Goal: Information Seeking & Learning: Learn about a topic

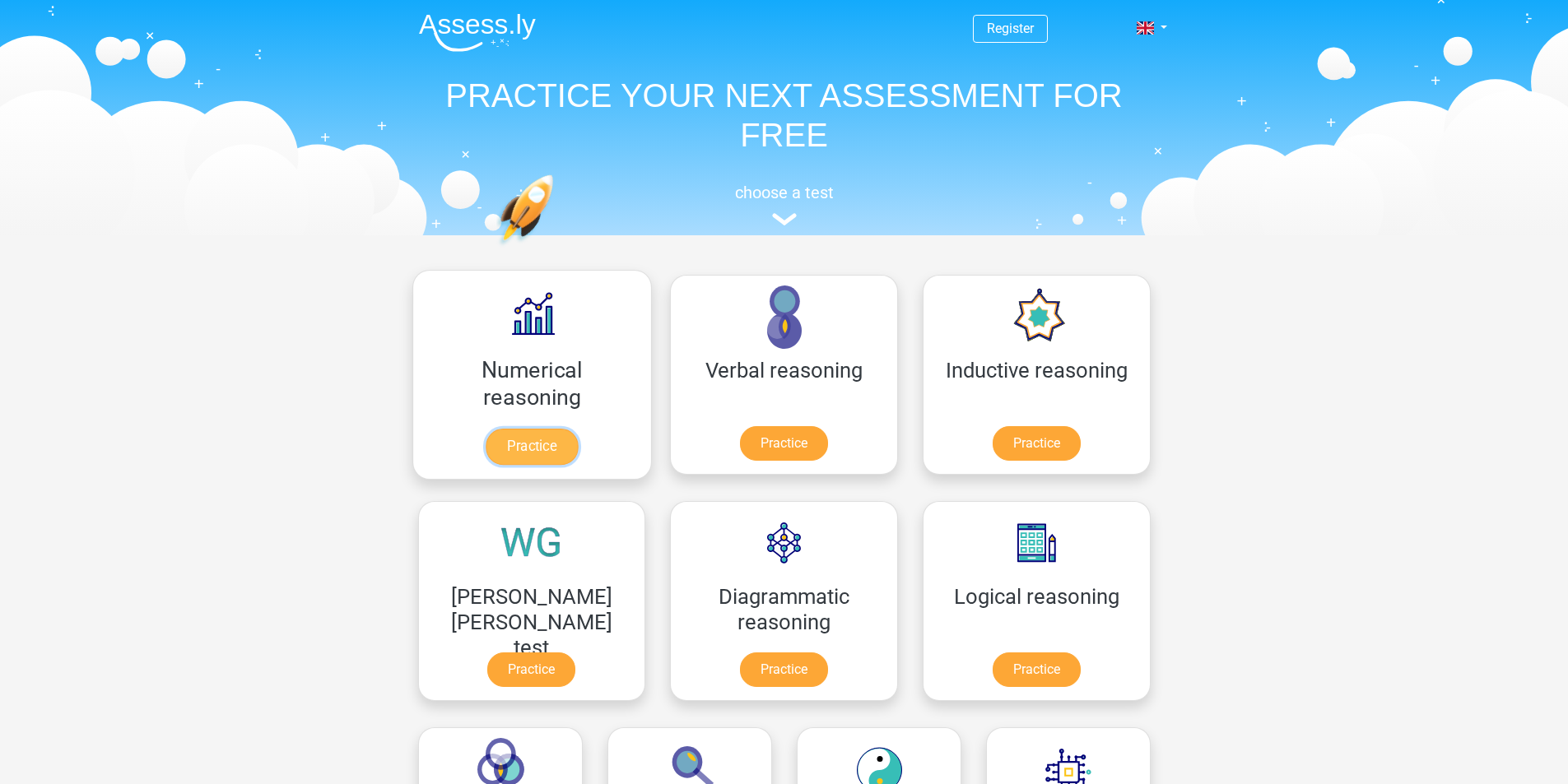
click at [531, 428] on link "Practice" at bounding box center [532, 447] width 92 height 36
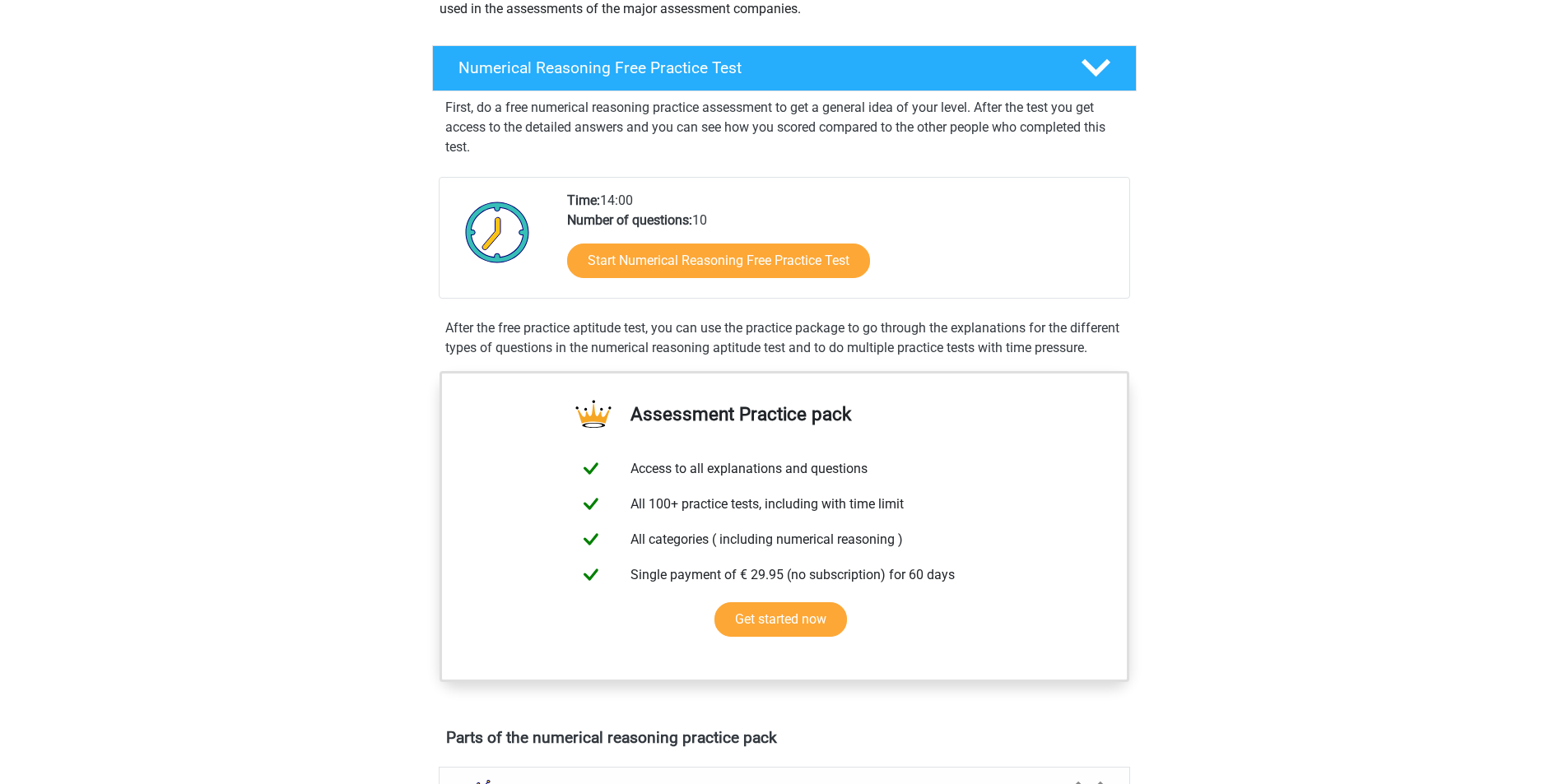
scroll to position [247, 0]
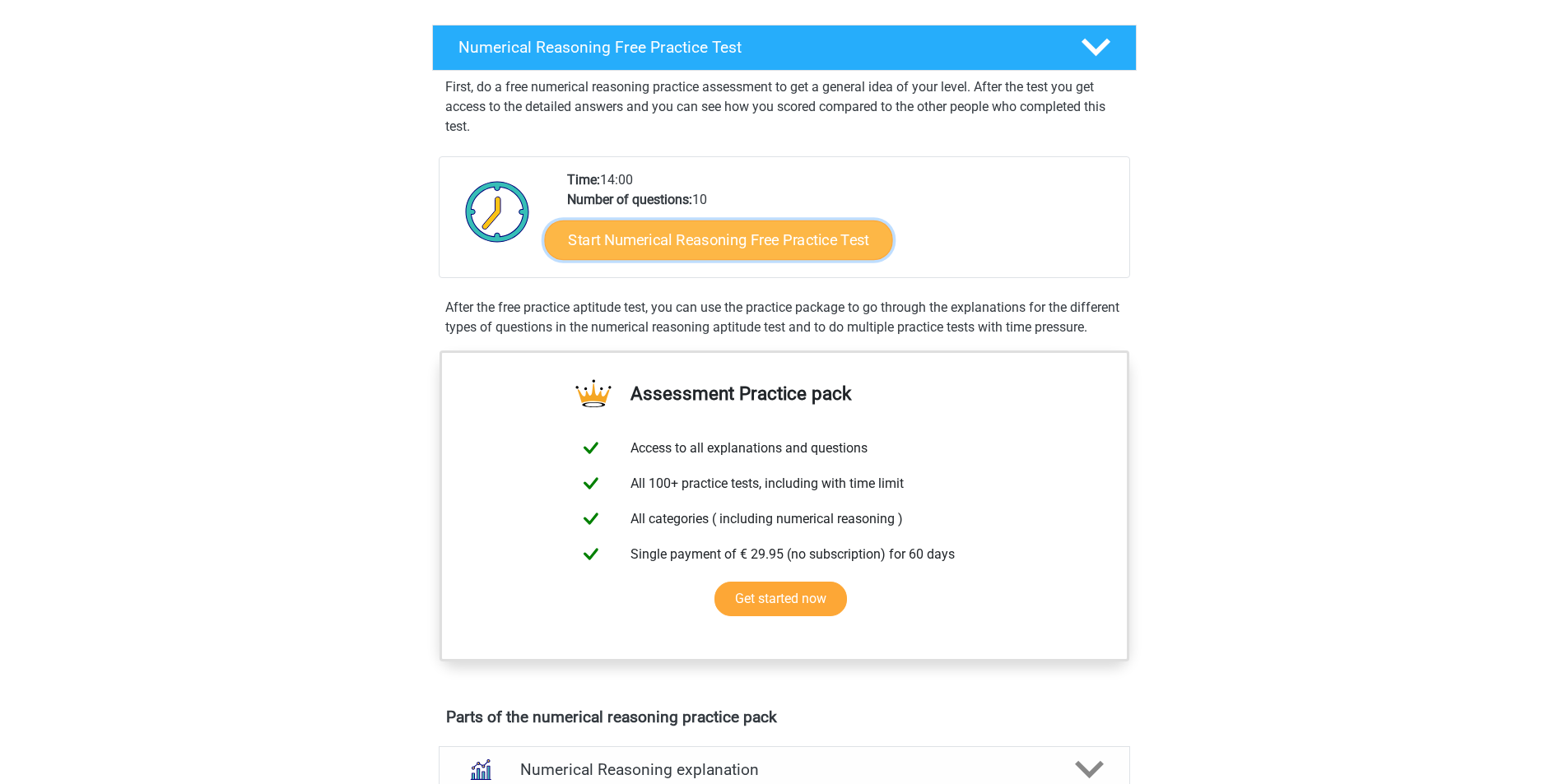
click at [659, 230] on link "Start Numerical Reasoning Free Practice Test" at bounding box center [718, 239] width 348 height 40
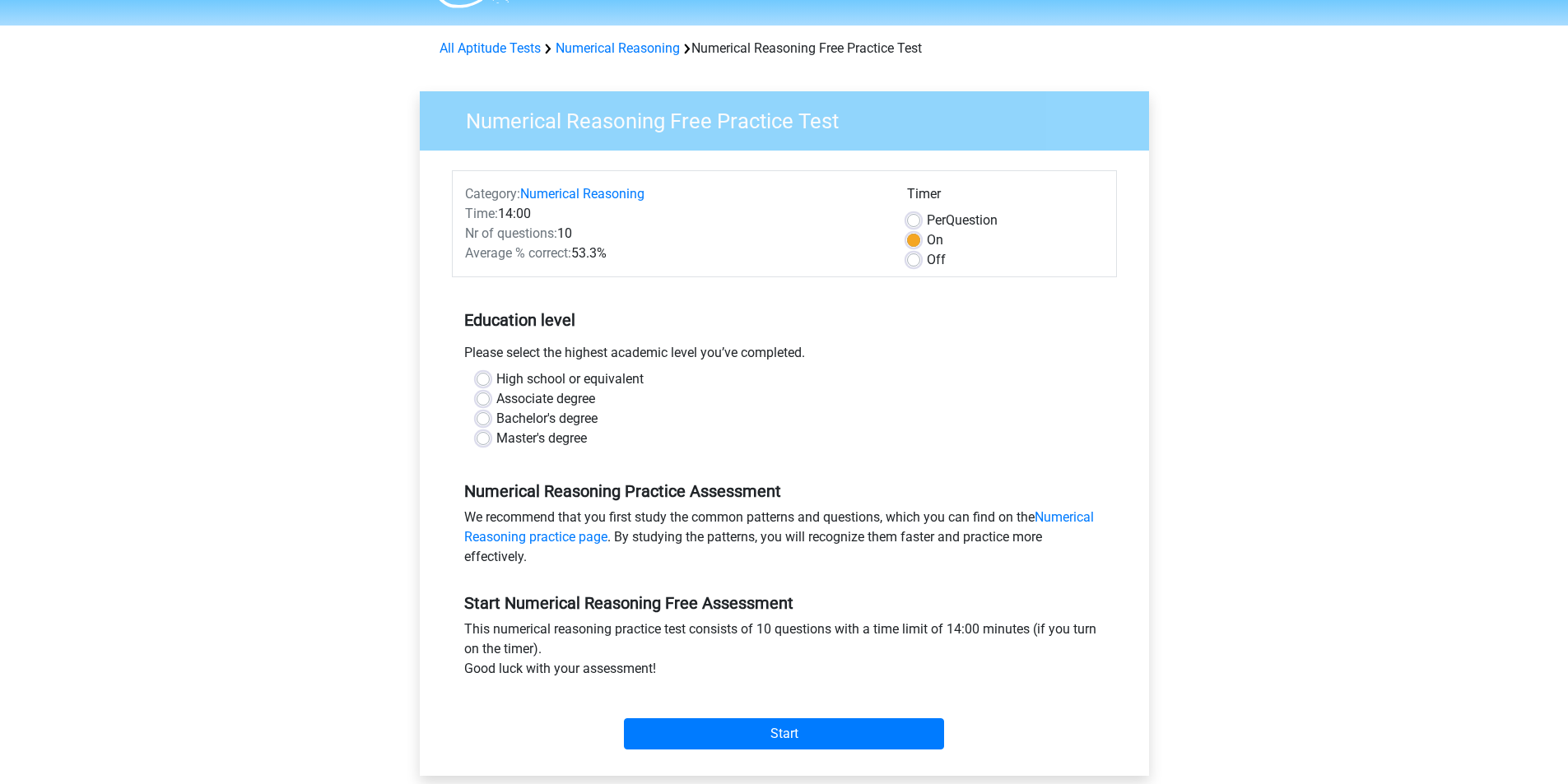
scroll to position [82, 0]
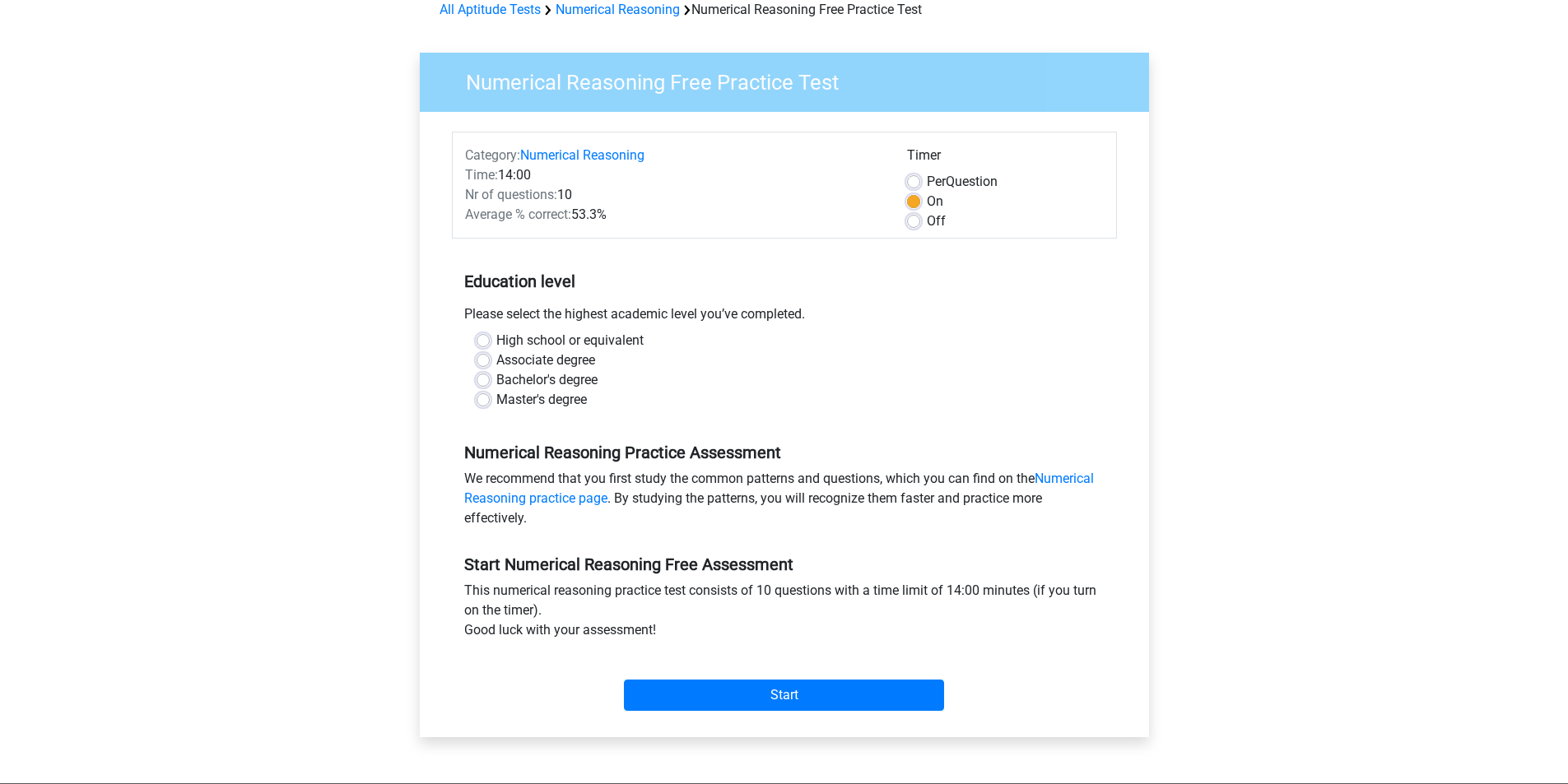
click at [543, 382] on label "Bachelor's degree" at bounding box center [547, 380] width 102 height 20
click at [489, 382] on input "Bachelor's degree" at bounding box center [482, 378] width 13 height 16
radio input "true"
click at [773, 691] on input "Start" at bounding box center [784, 695] width 320 height 31
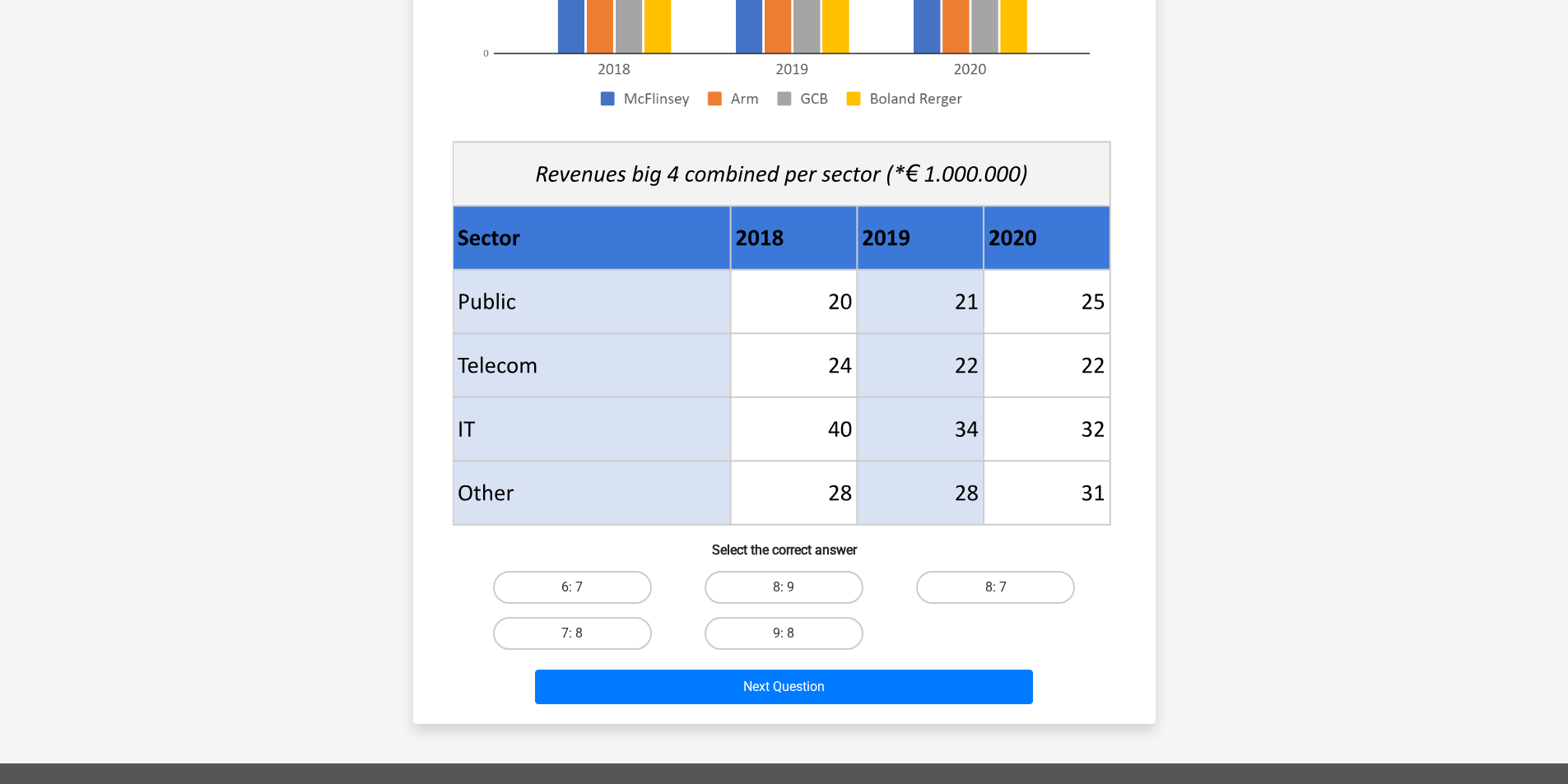
scroll to position [493, 0]
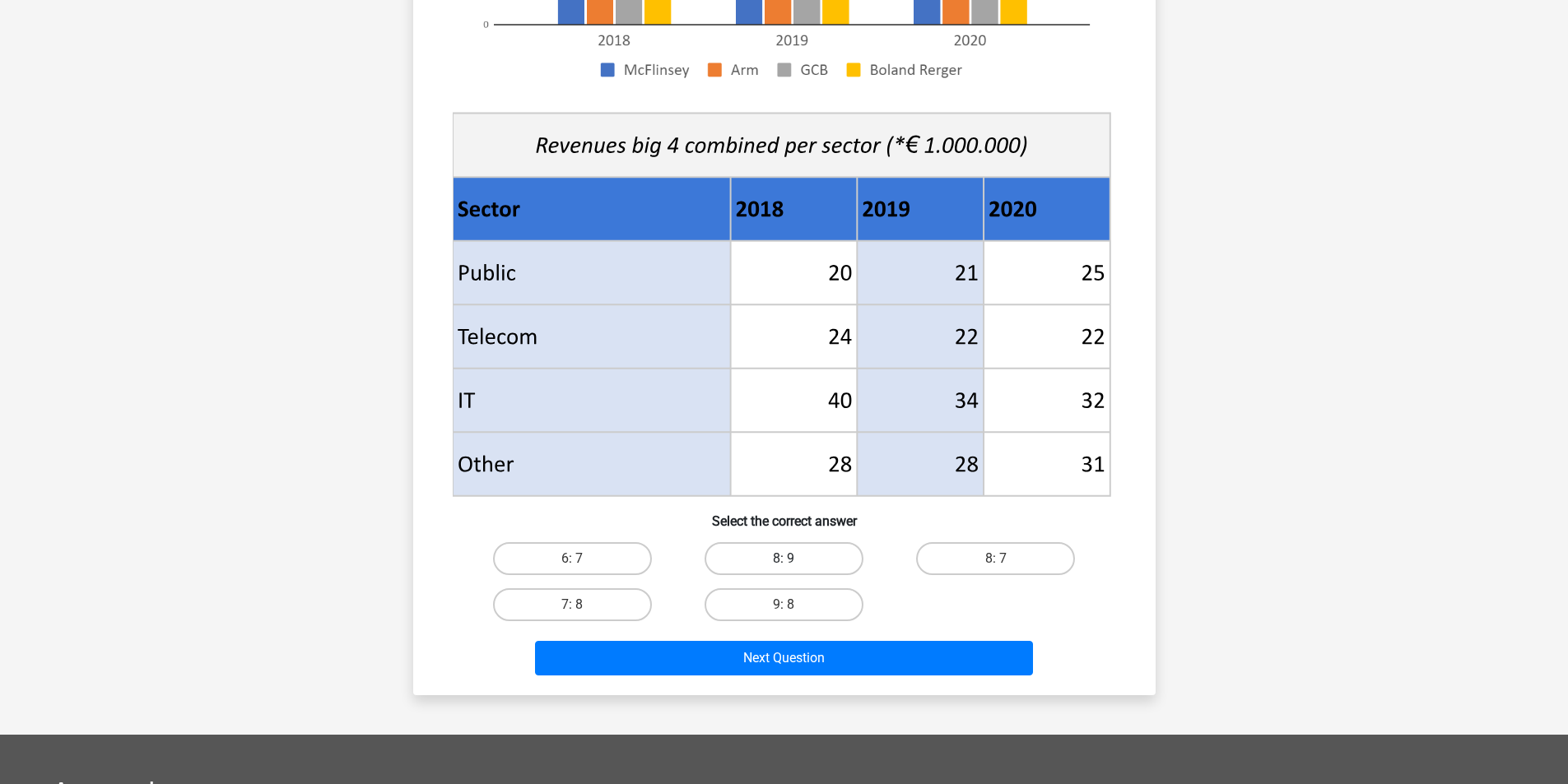
click at [743, 565] on label "8: 9" at bounding box center [784, 559] width 159 height 33
click at [784, 565] on input "8: 9" at bounding box center [789, 564] width 10 height 10
radio input "true"
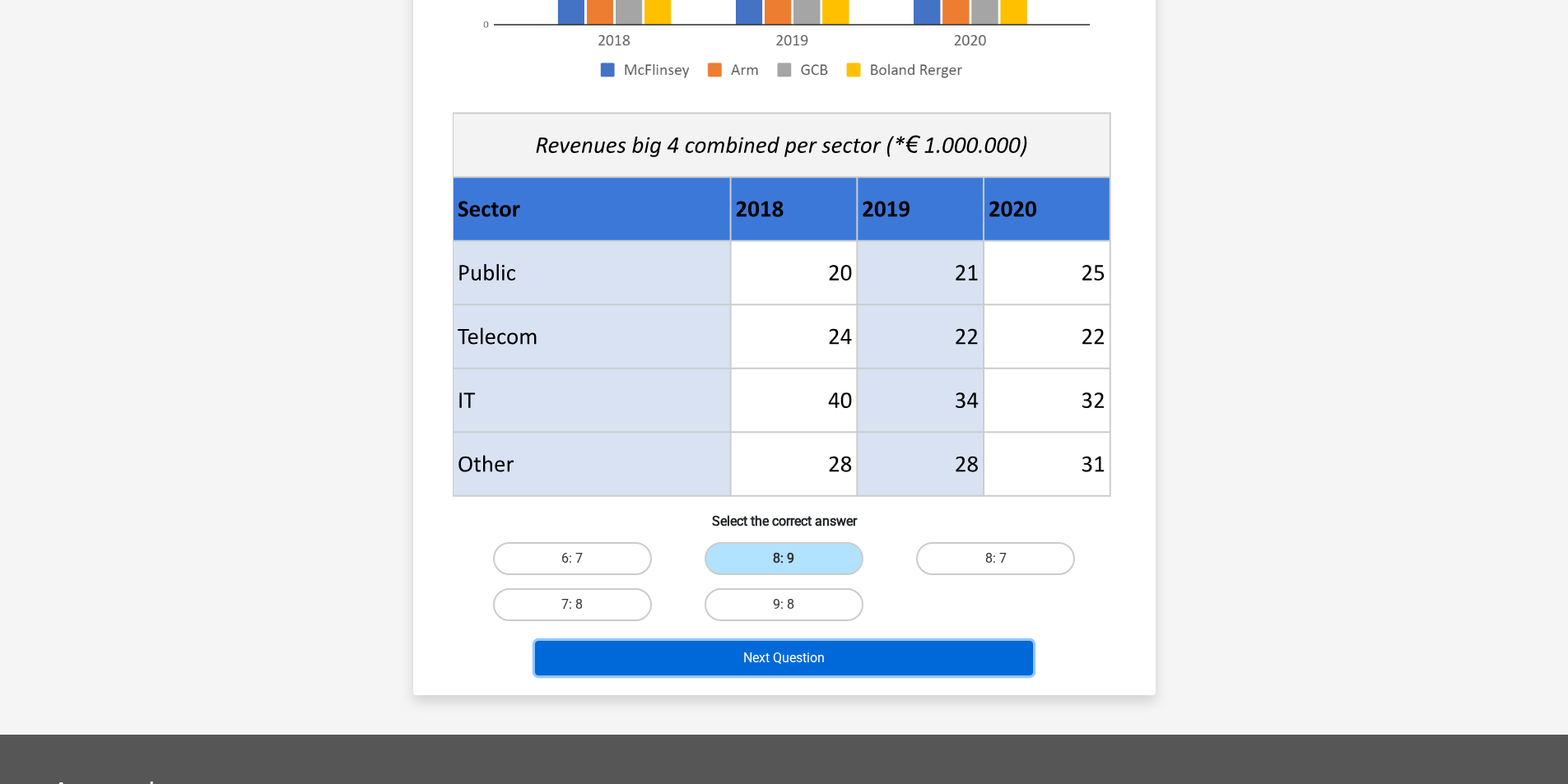
click at [753, 655] on button "Next Question" at bounding box center [784, 658] width 498 height 35
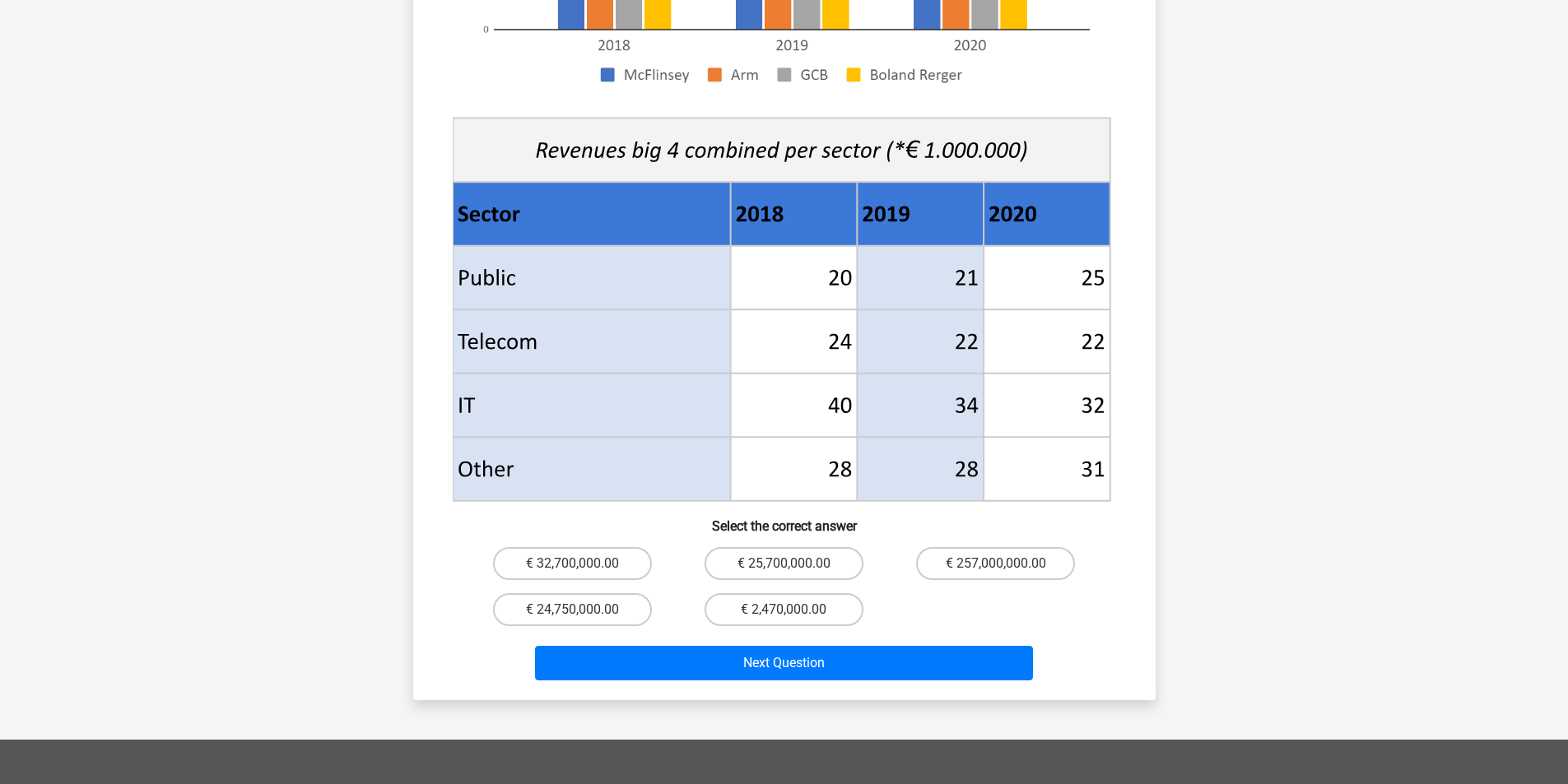
scroll to position [576, 0]
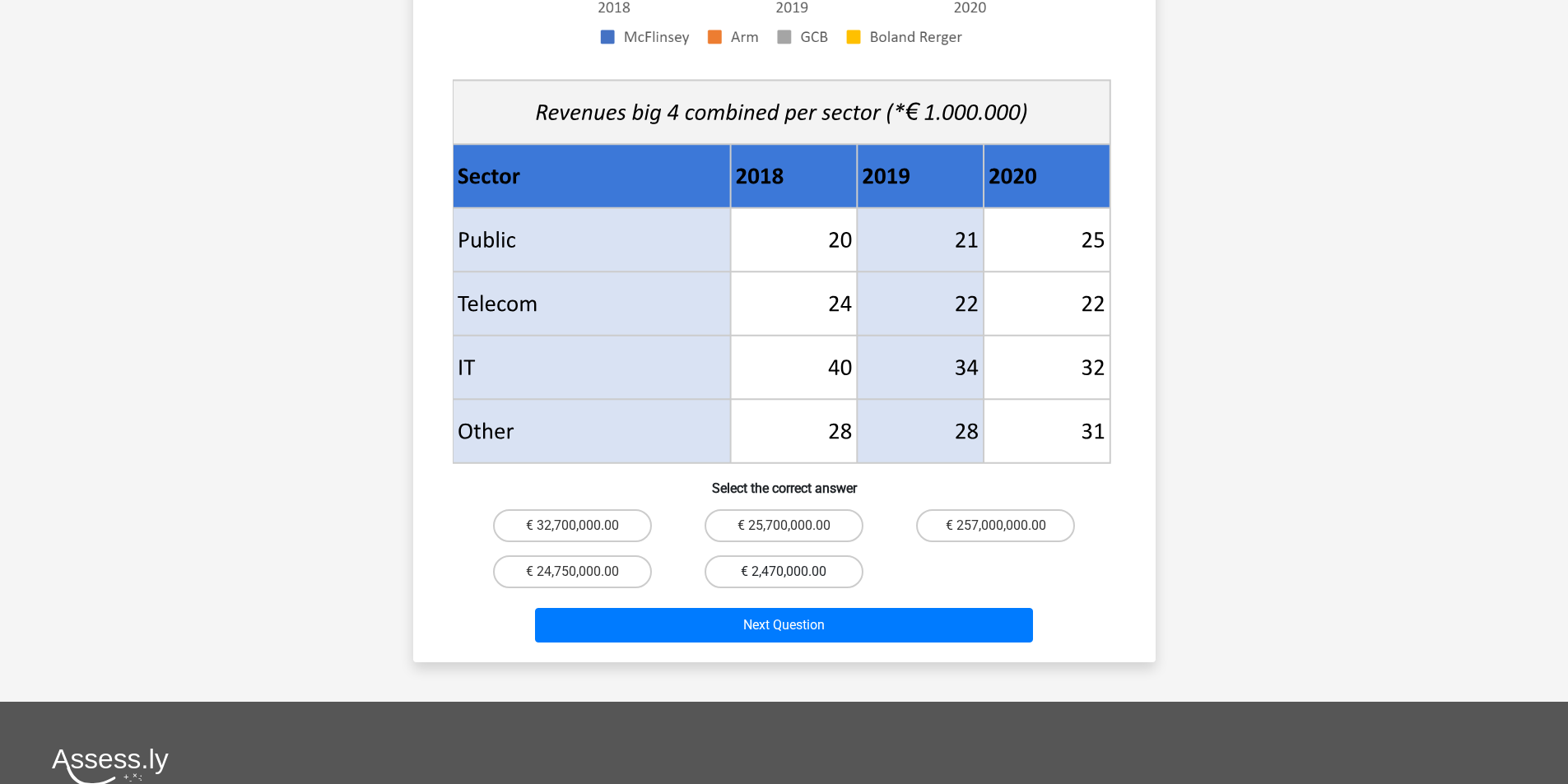
click at [744, 555] on label "€ 2,470,000.00" at bounding box center [784, 572] width 159 height 33
click at [784, 572] on input "€ 2,470,000.00" at bounding box center [789, 577] width 10 height 10
radio input "true"
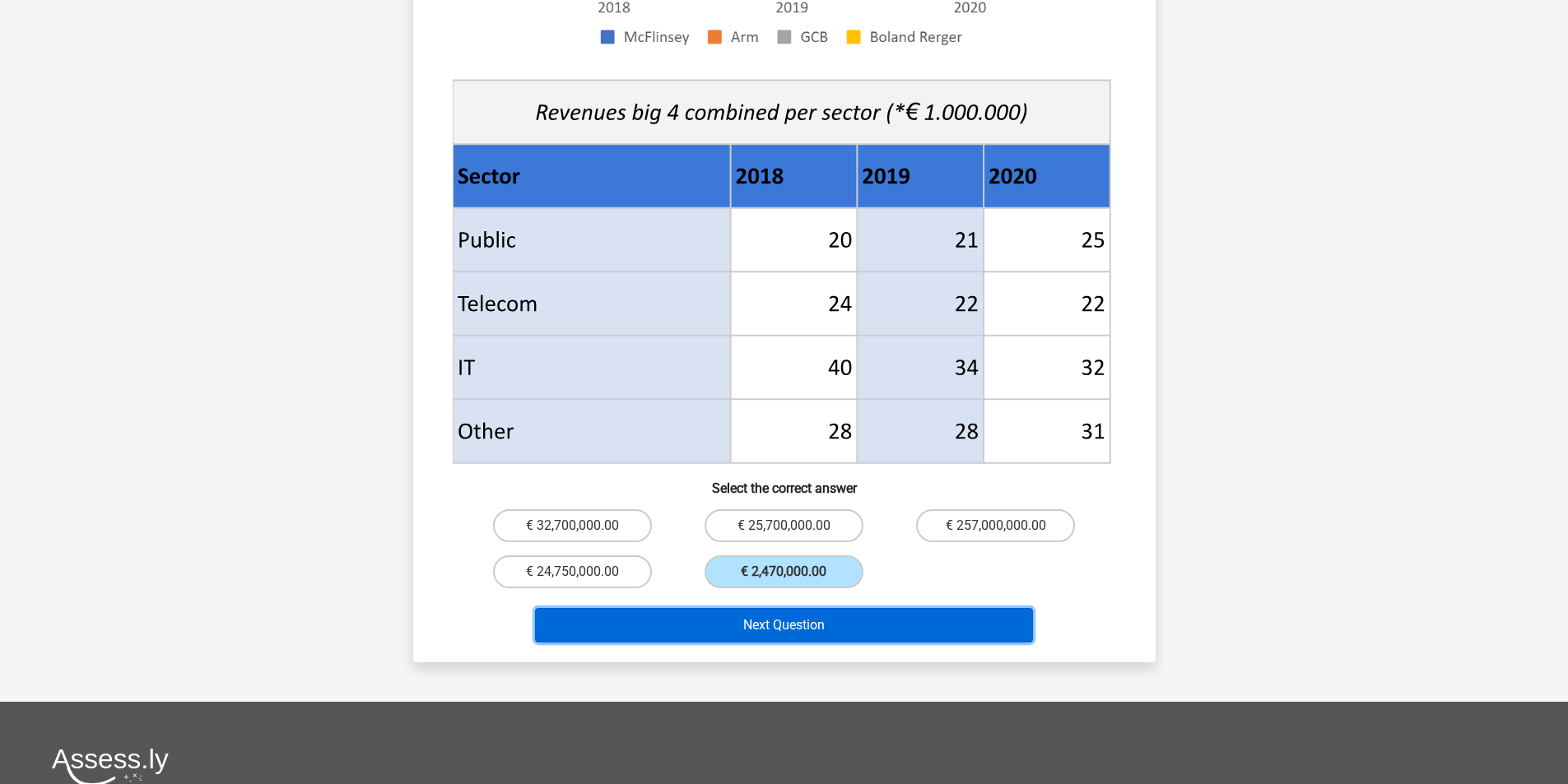
click at [708, 608] on button "Next Question" at bounding box center [784, 625] width 498 height 35
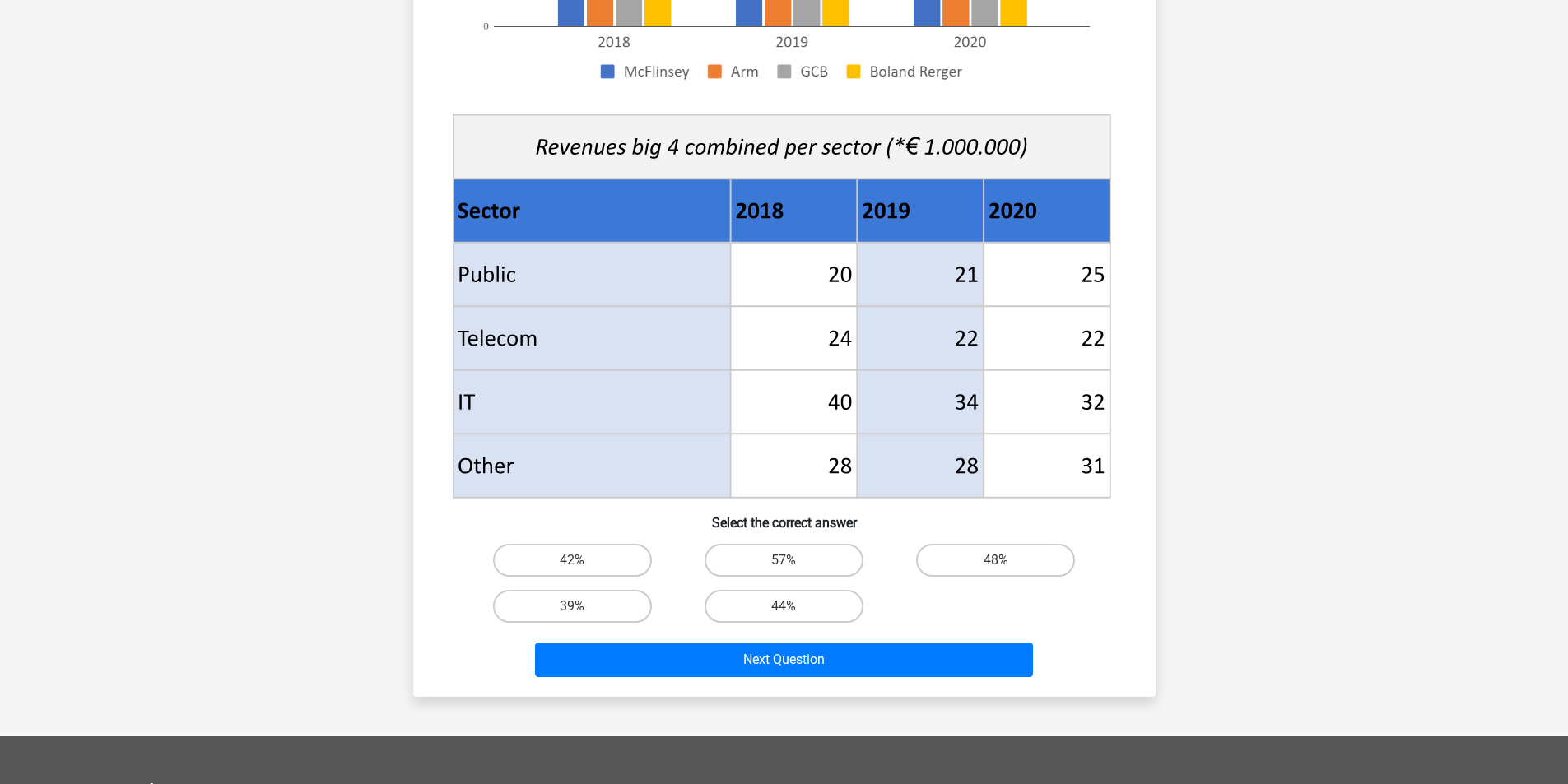
scroll to position [493, 0]
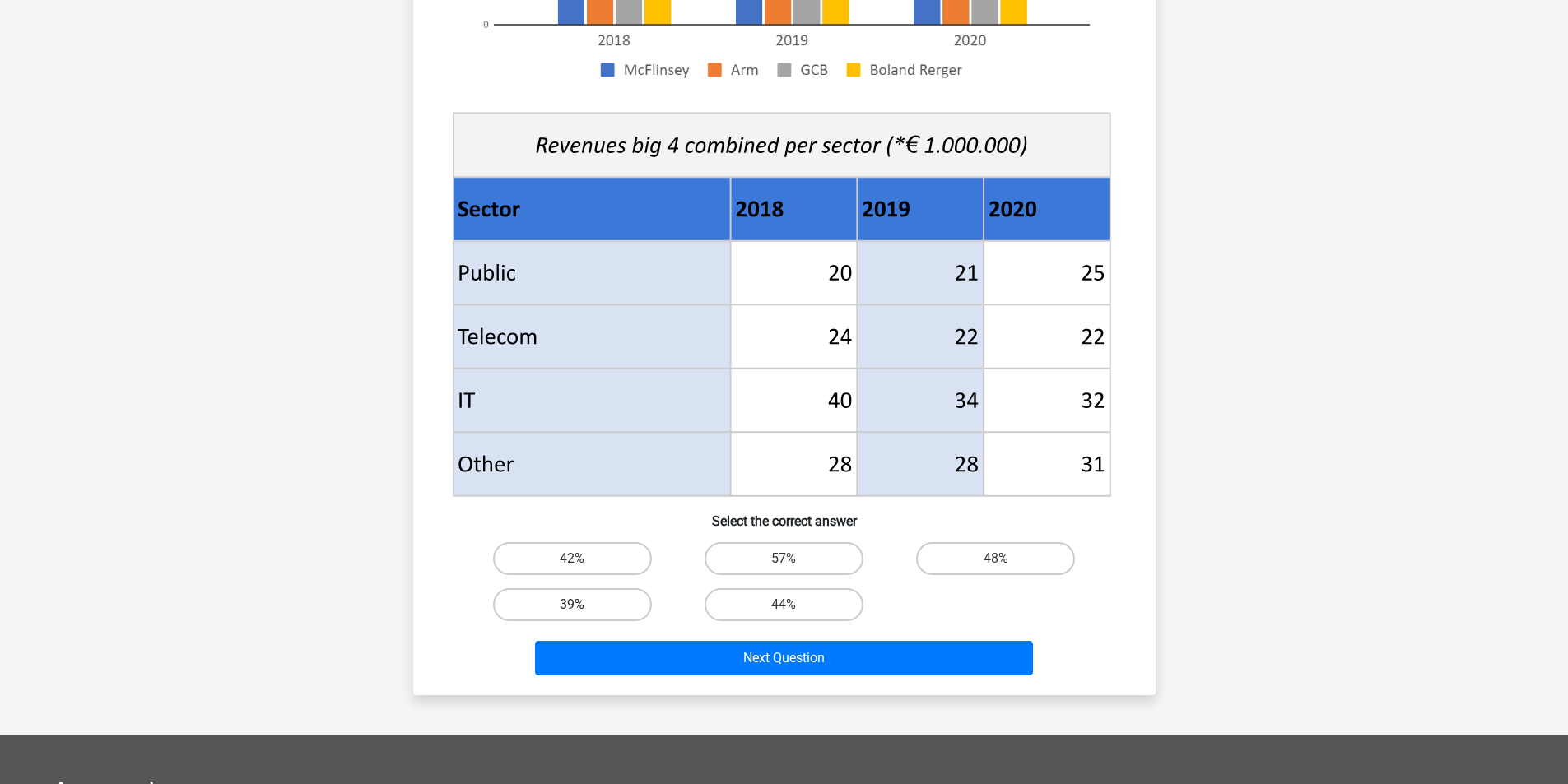
click at [637, 599] on label "39%" at bounding box center [572, 604] width 159 height 33
click at [583, 604] on input "39%" at bounding box center [577, 610] width 10 height 10
radio input "true"
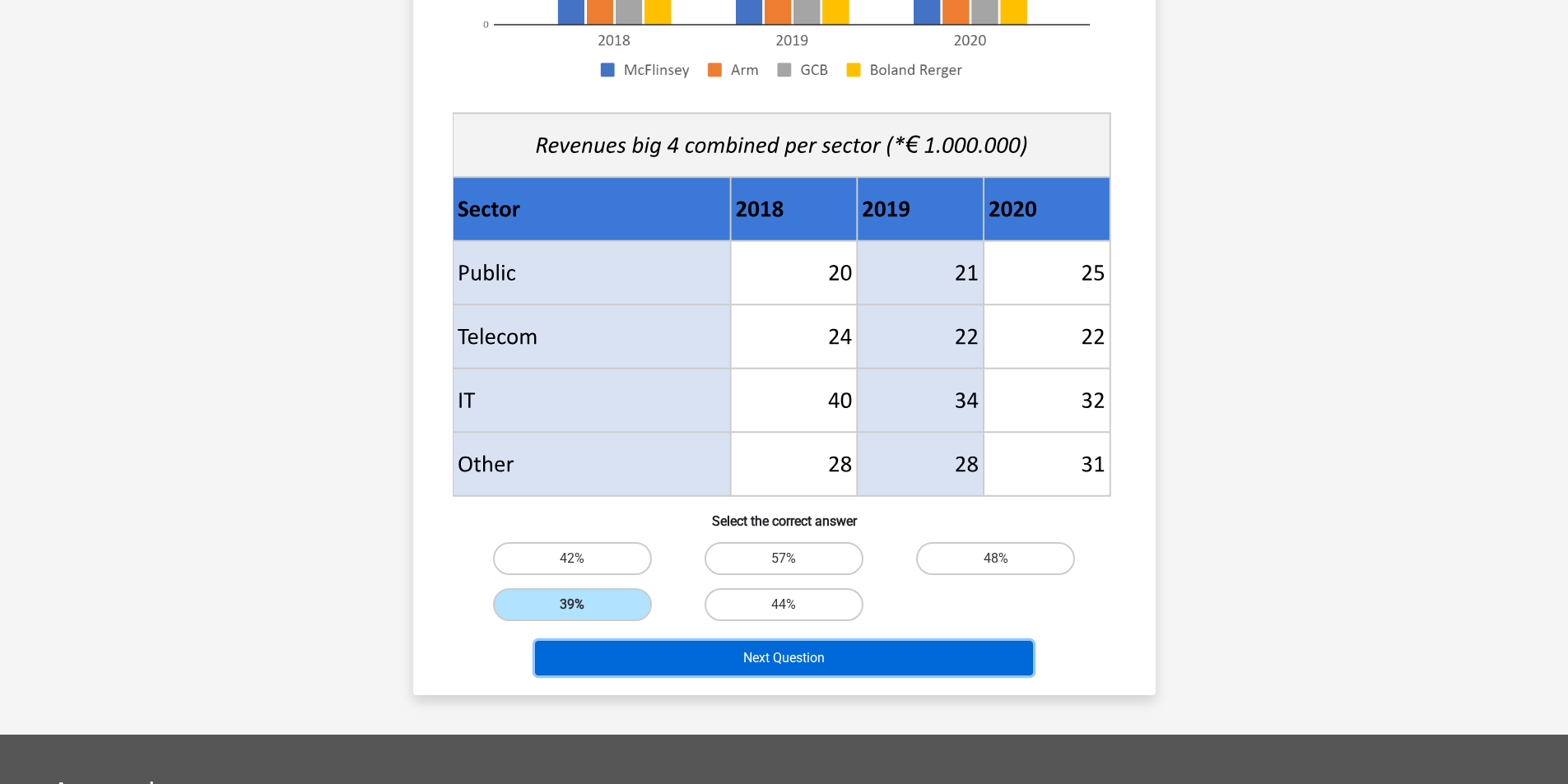
click at [737, 661] on button "Next Question" at bounding box center [784, 658] width 498 height 35
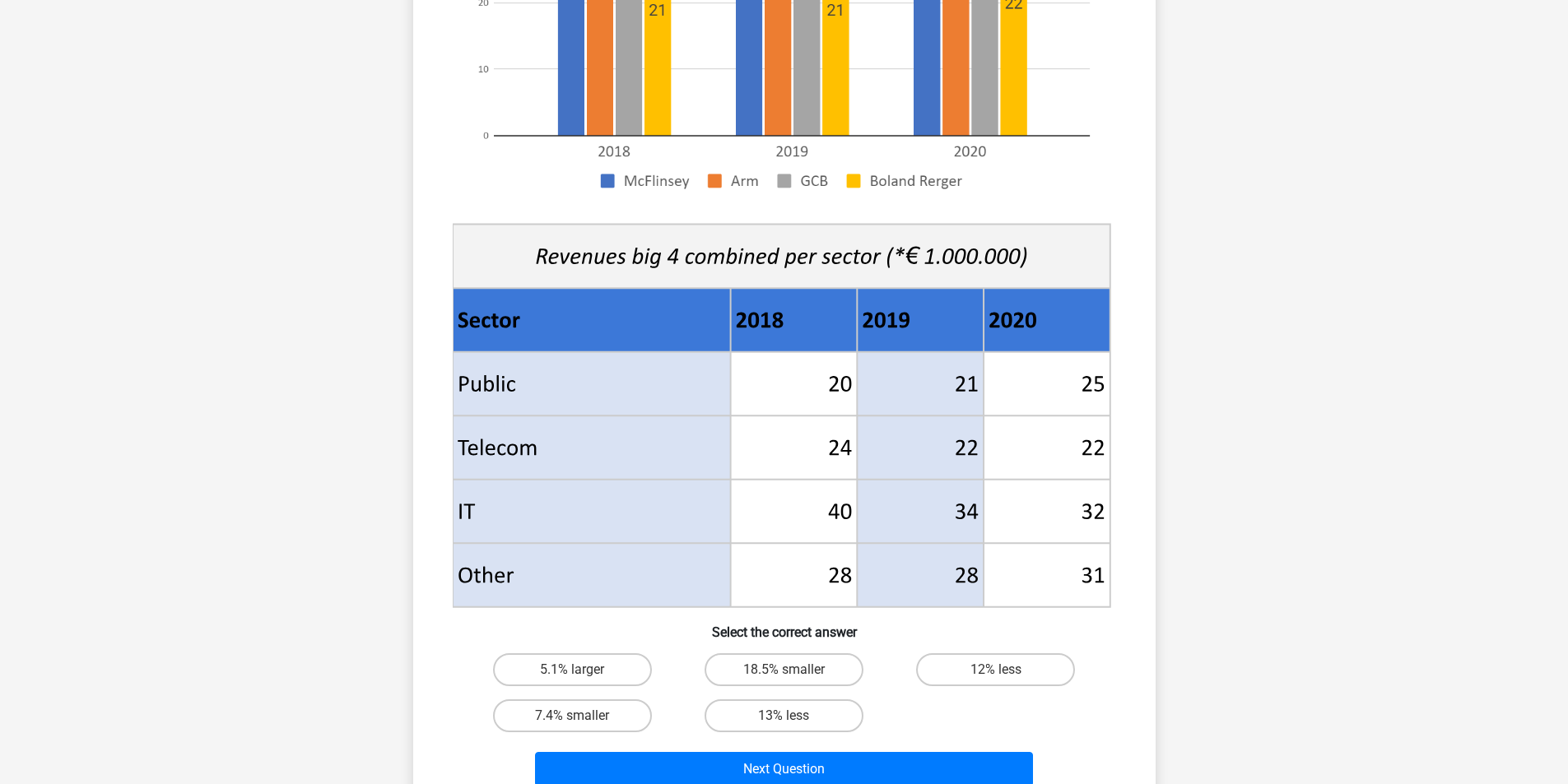
scroll to position [411, 0]
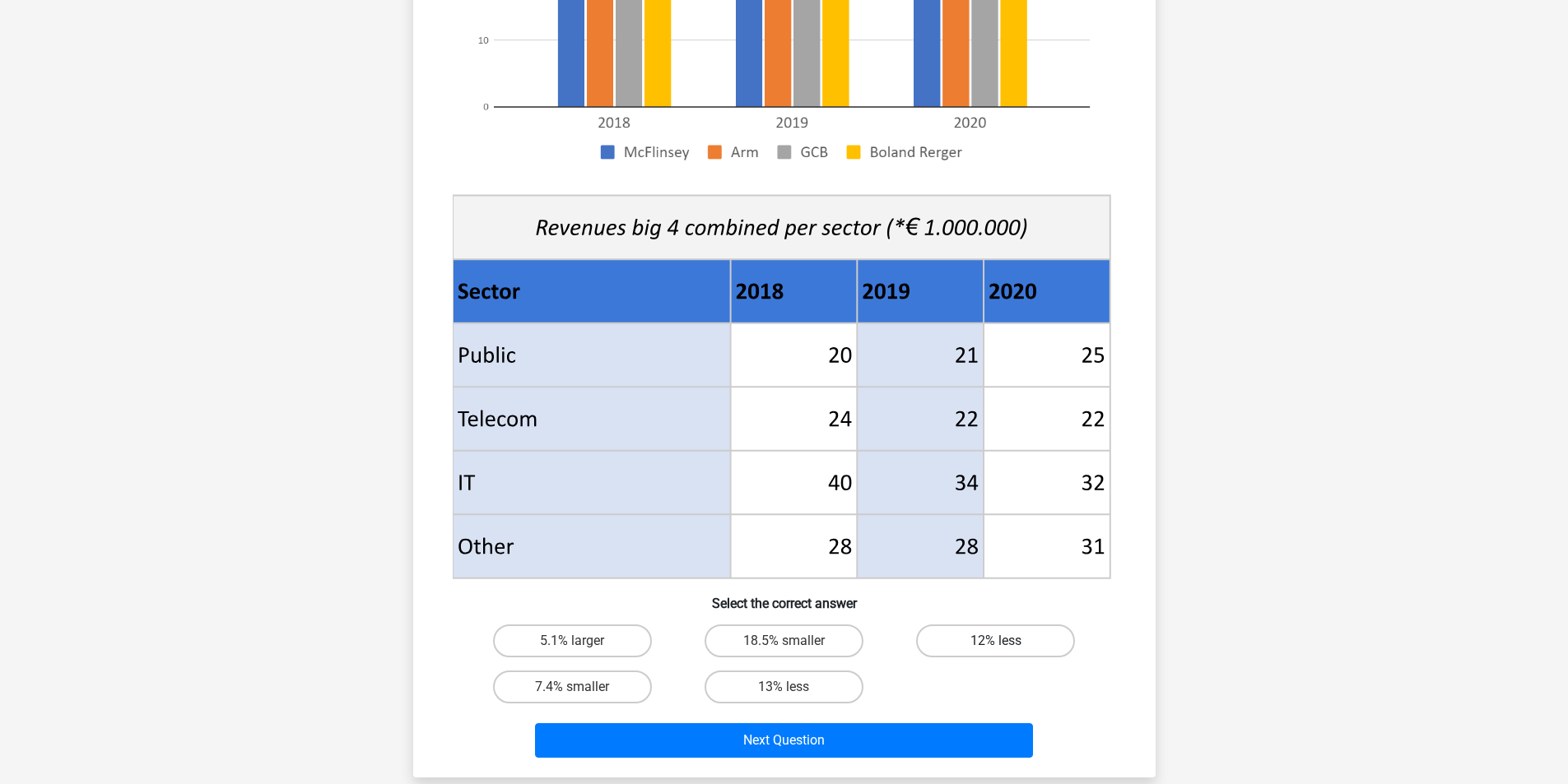
click at [991, 649] on label "12% less" at bounding box center [995, 641] width 159 height 33
click at [996, 649] on input "12% less" at bounding box center [1001, 646] width 10 height 10
radio input "true"
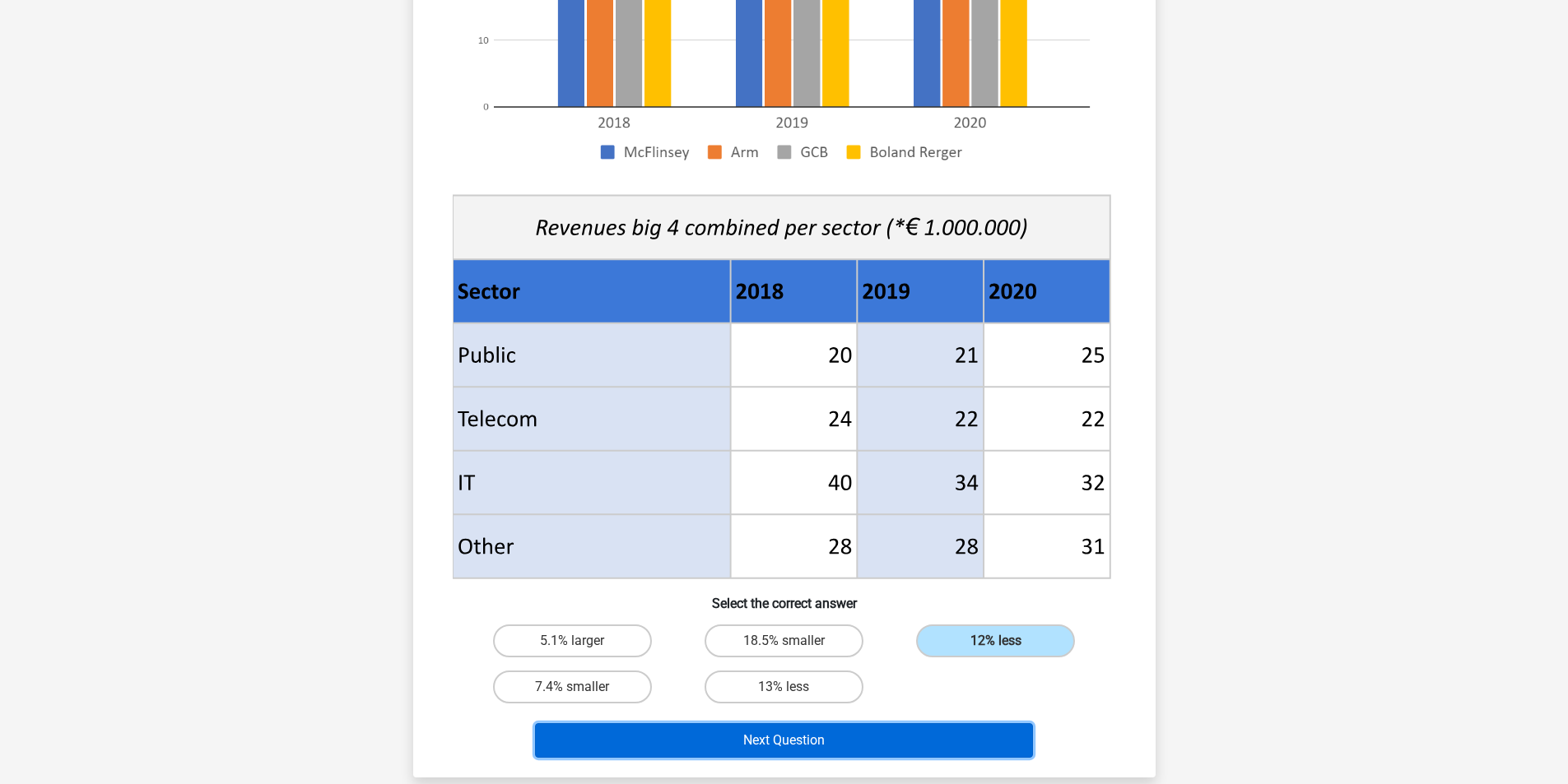
click at [959, 737] on button "Next Question" at bounding box center [784, 741] width 498 height 35
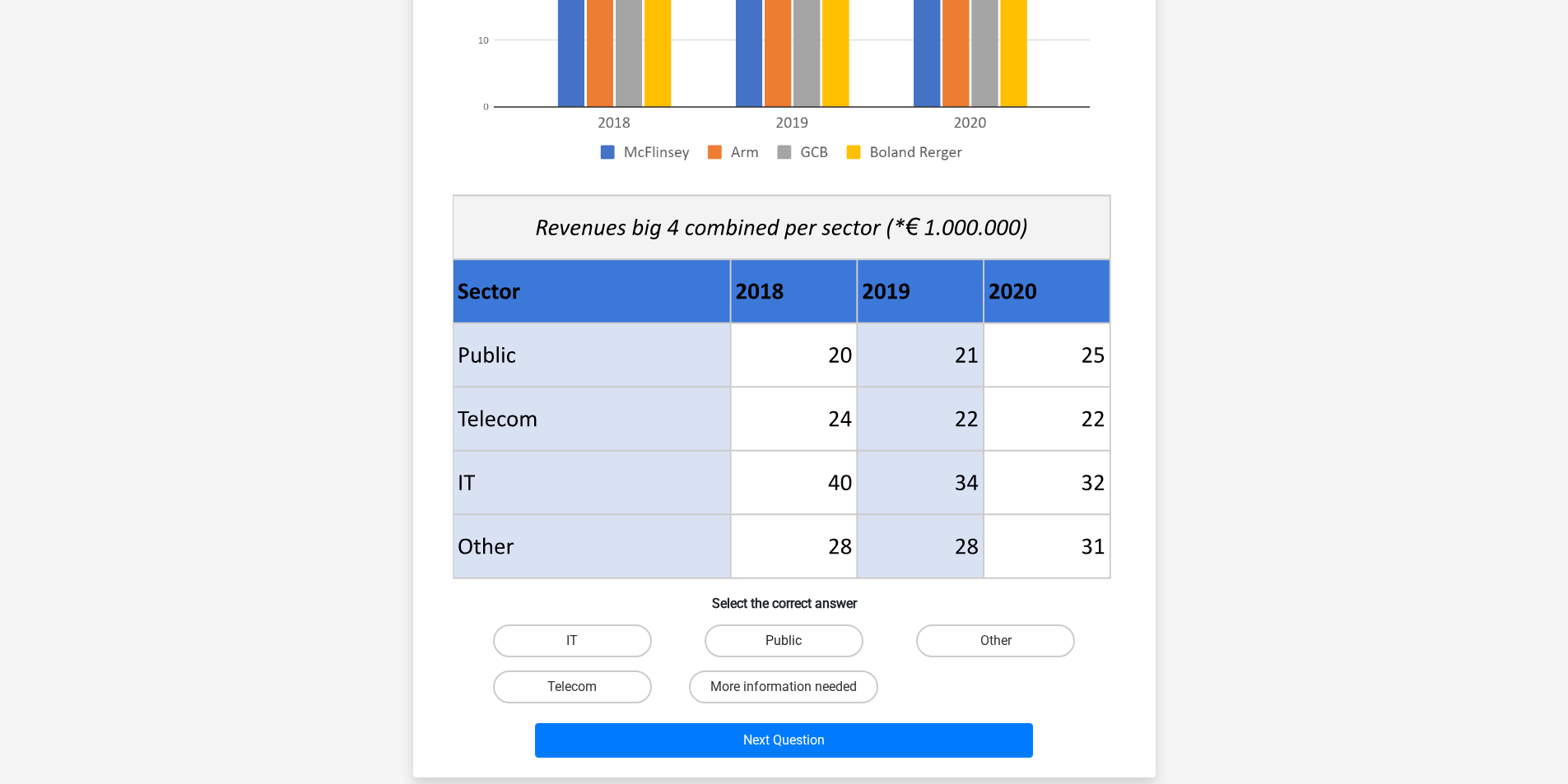
click at [817, 647] on label "Public" at bounding box center [784, 641] width 159 height 33
click at [794, 647] on input "Public" at bounding box center [789, 646] width 10 height 10
radio input "true"
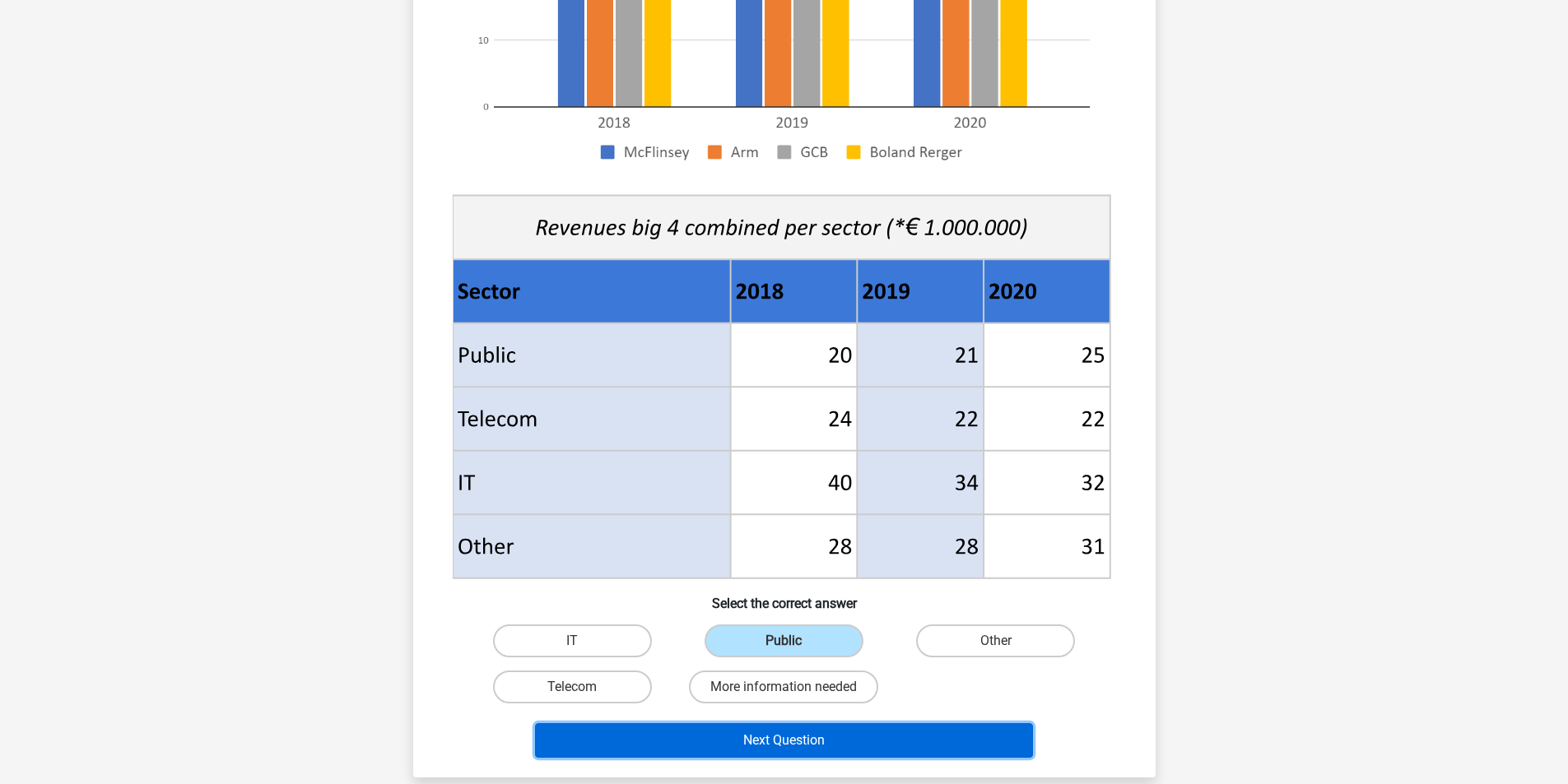
click at [844, 733] on button "Next Question" at bounding box center [784, 741] width 498 height 35
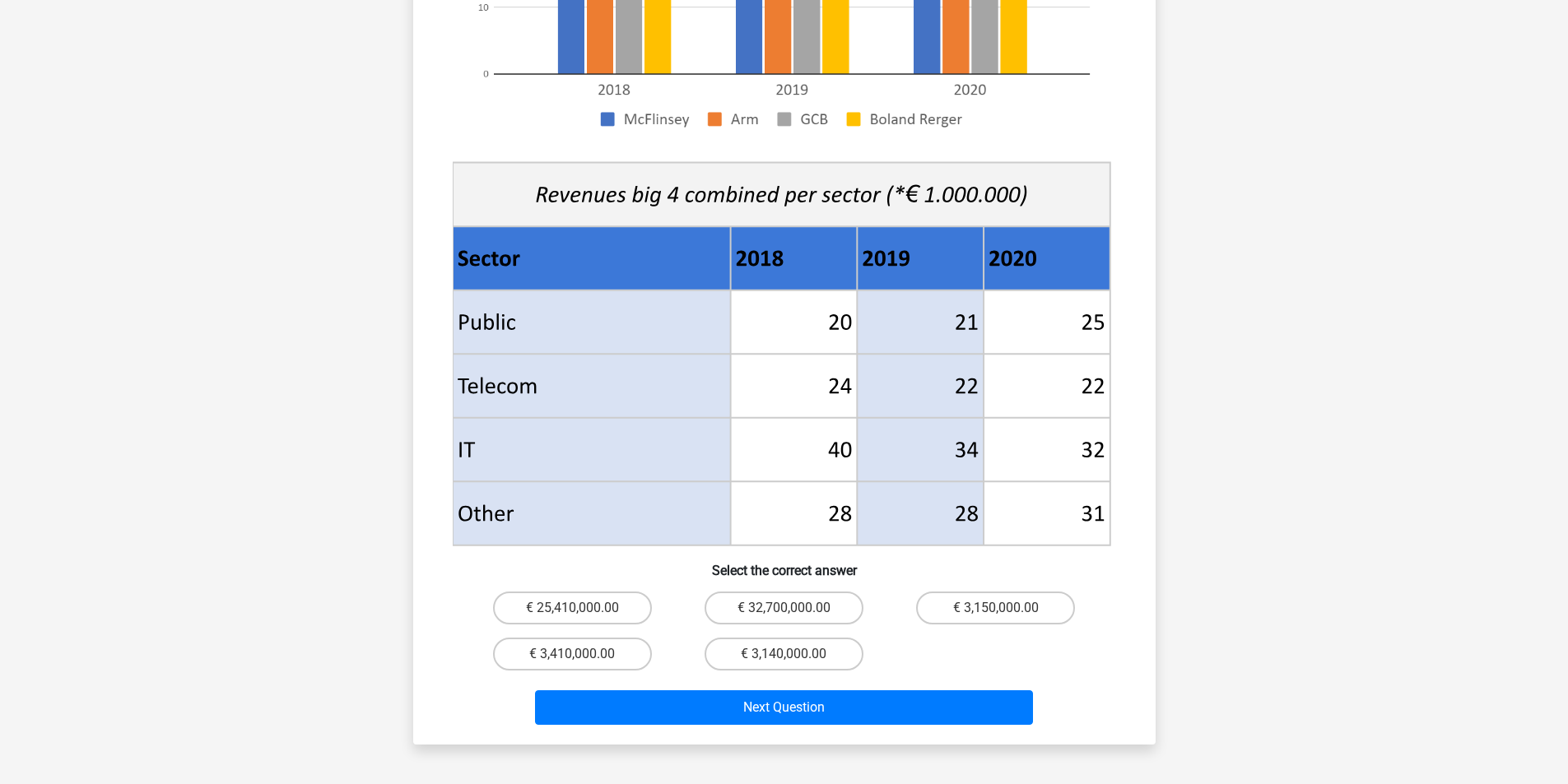
scroll to position [493, 0]
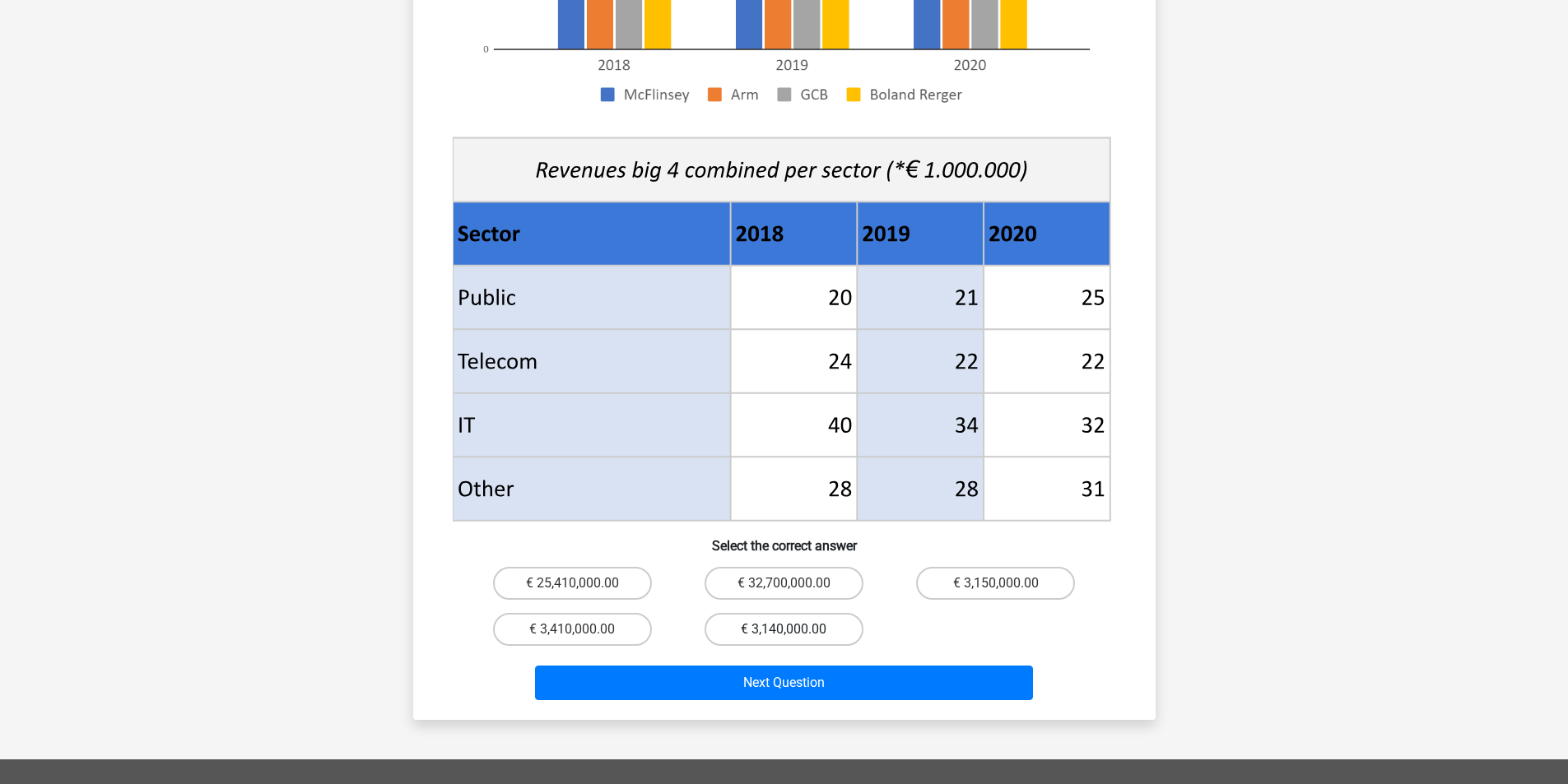
click at [808, 613] on label "€ 3,140,000.00" at bounding box center [784, 630] width 159 height 33
click at [794, 630] on input "€ 3,140,000.00" at bounding box center [789, 635] width 10 height 10
radio input "true"
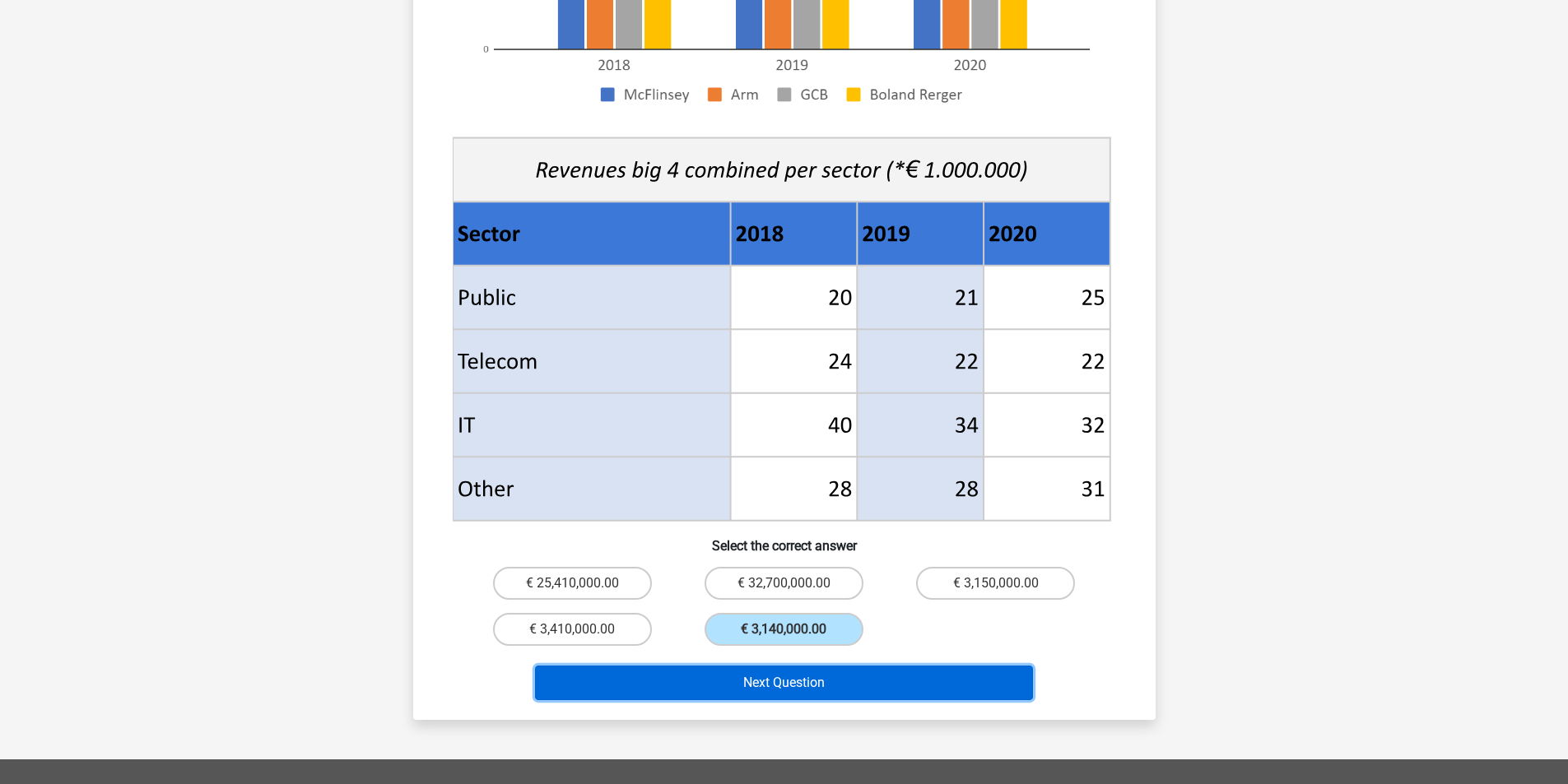
click at [844, 665] on button "Next Question" at bounding box center [784, 683] width 498 height 35
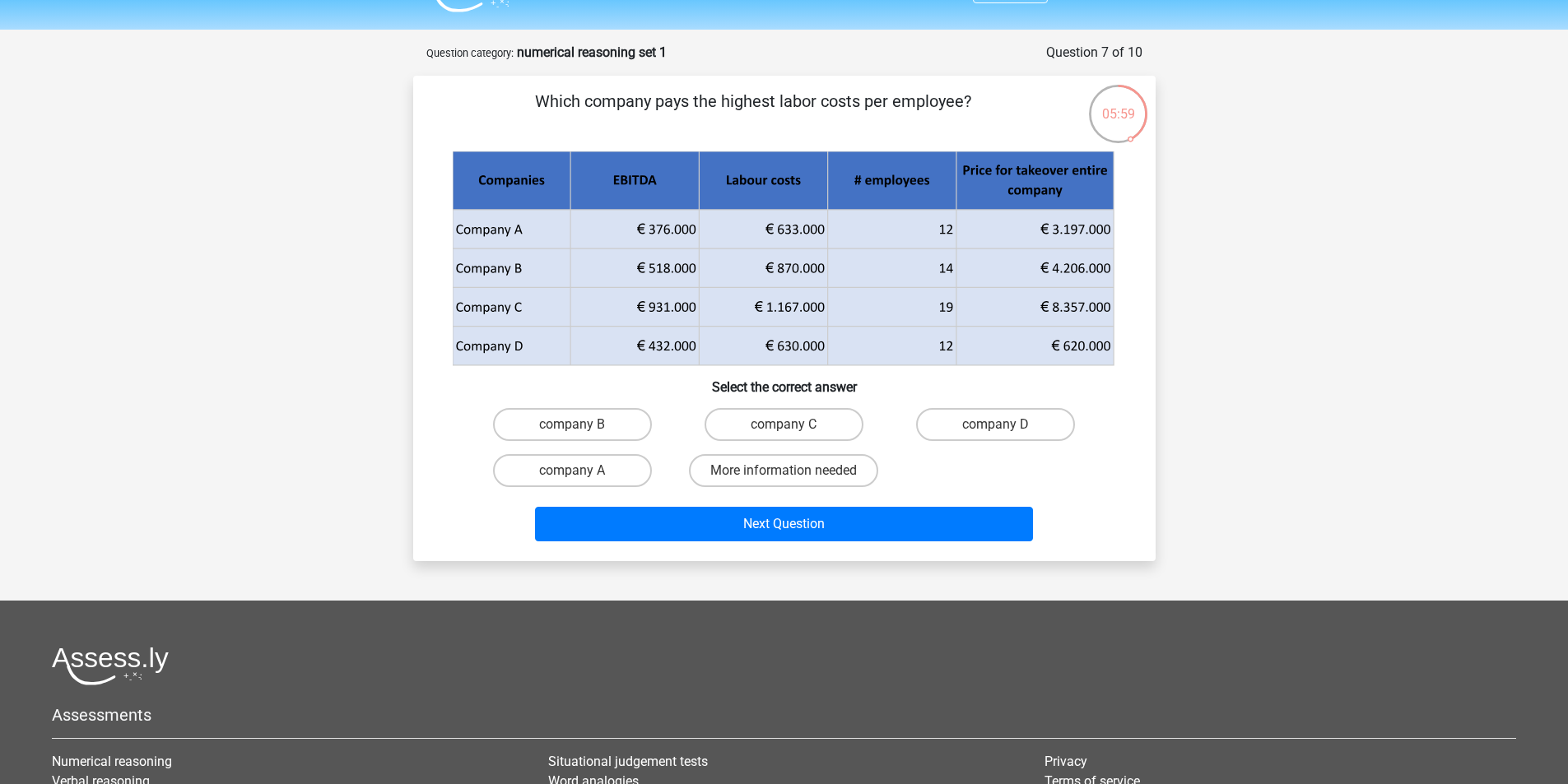
scroll to position [0, 0]
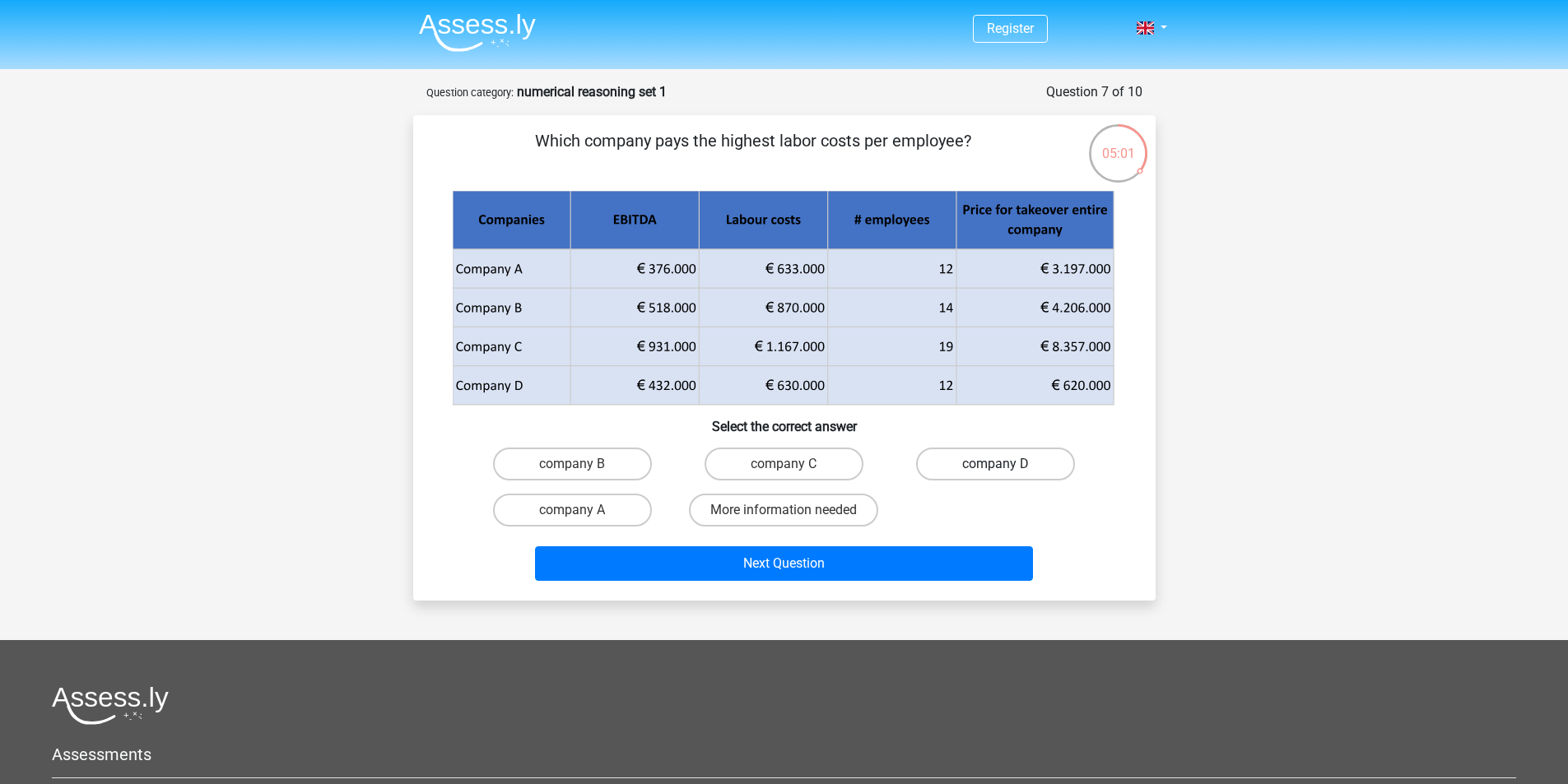
click at [955, 472] on label "company D" at bounding box center [995, 464] width 159 height 33
click at [996, 472] on input "company D" at bounding box center [1001, 469] width 10 height 10
radio input "true"
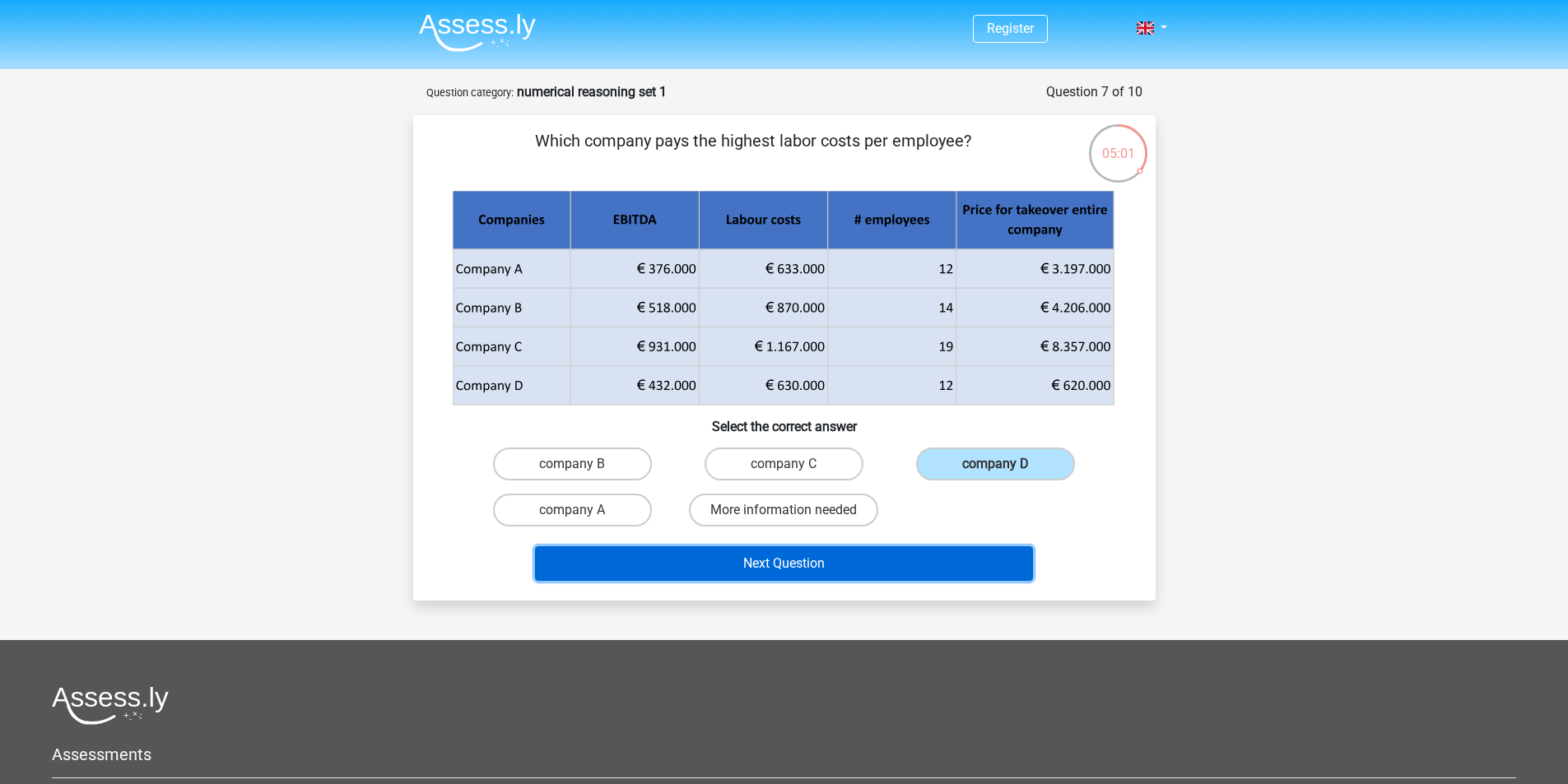
click at [934, 577] on button "Next Question" at bounding box center [784, 564] width 498 height 35
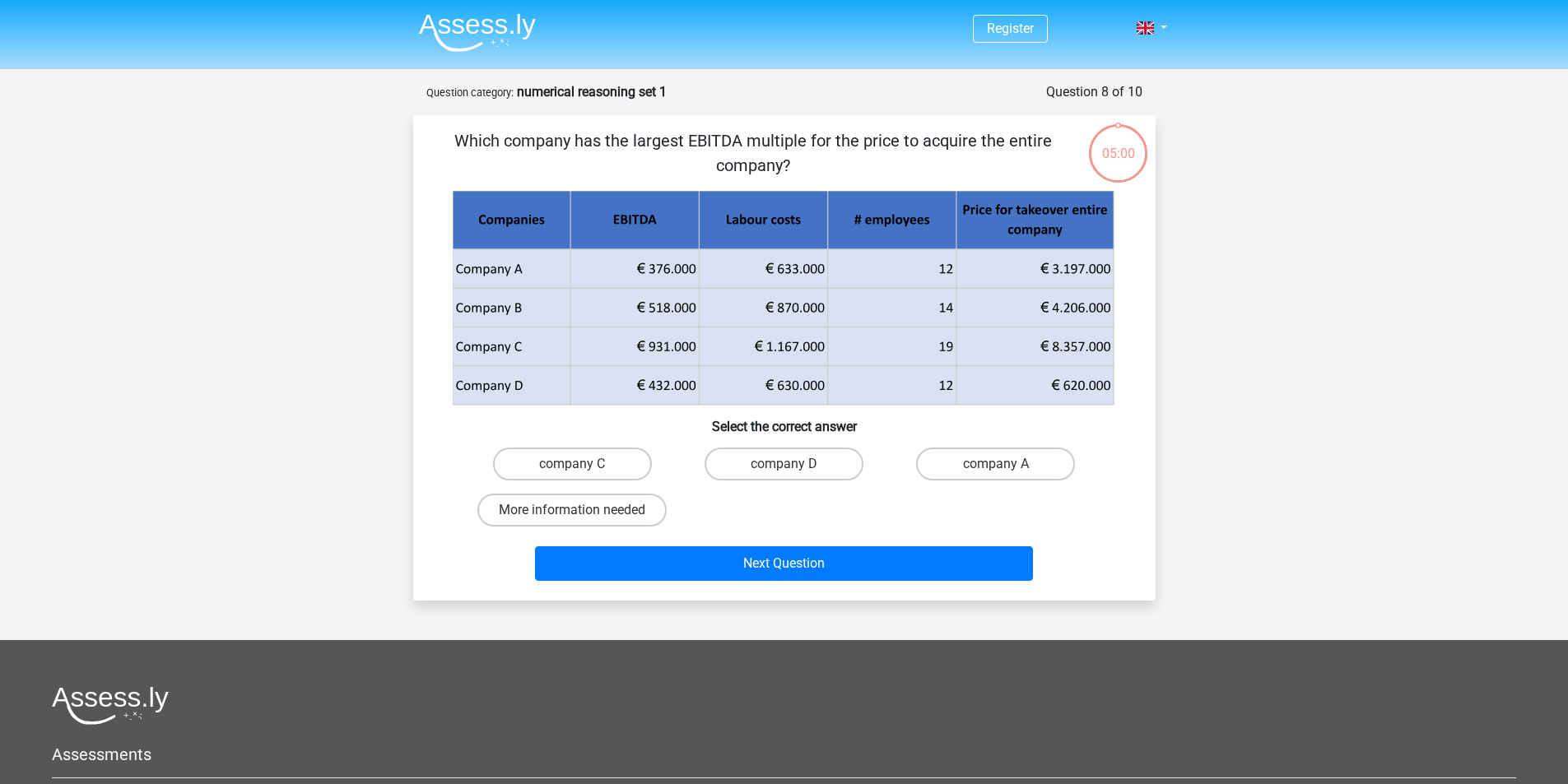
scroll to position [82, 0]
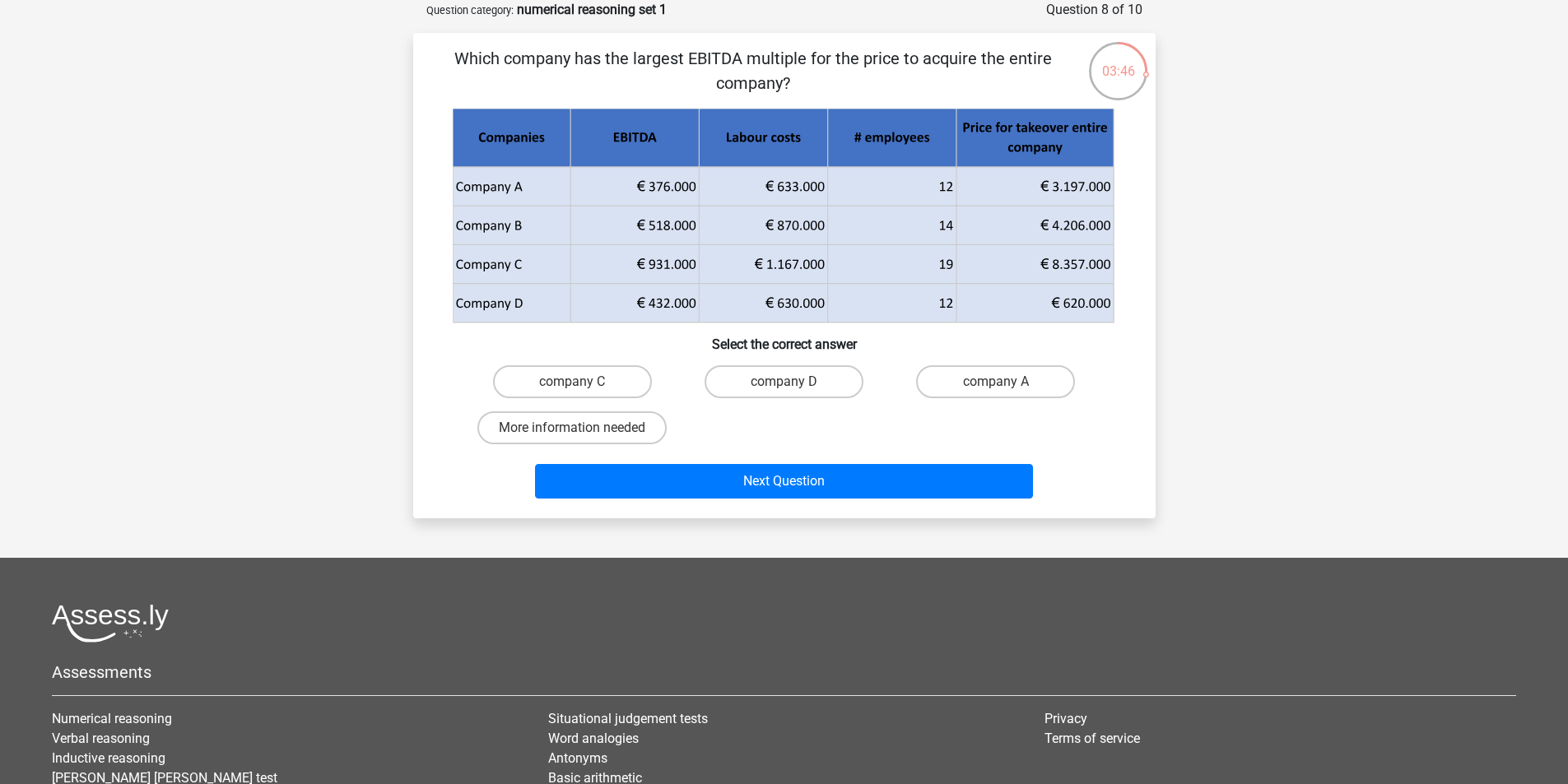
click at [791, 389] on input "company D" at bounding box center [789, 387] width 10 height 10
radio input "true"
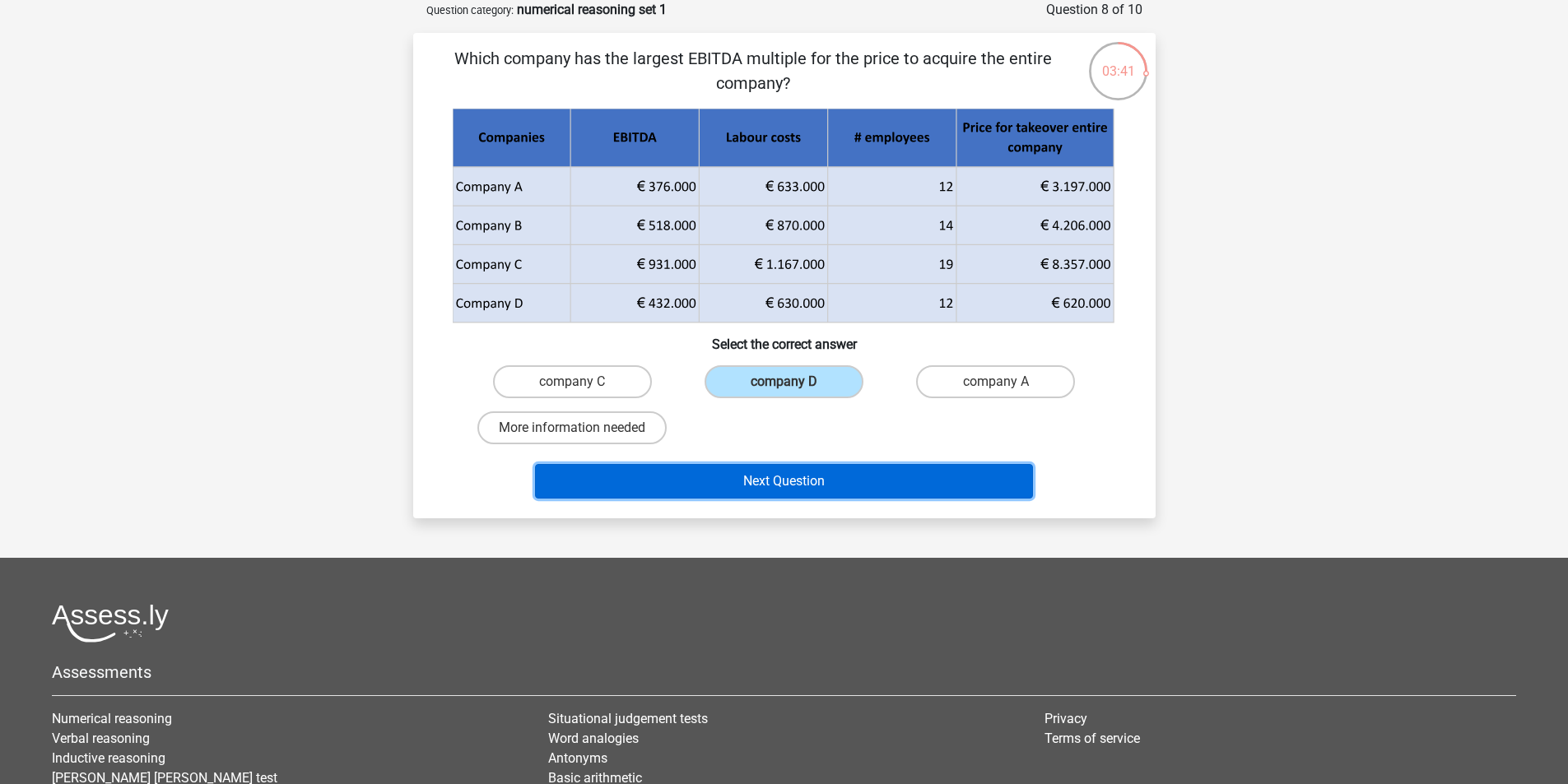
click at [796, 471] on button "Next Question" at bounding box center [784, 481] width 498 height 35
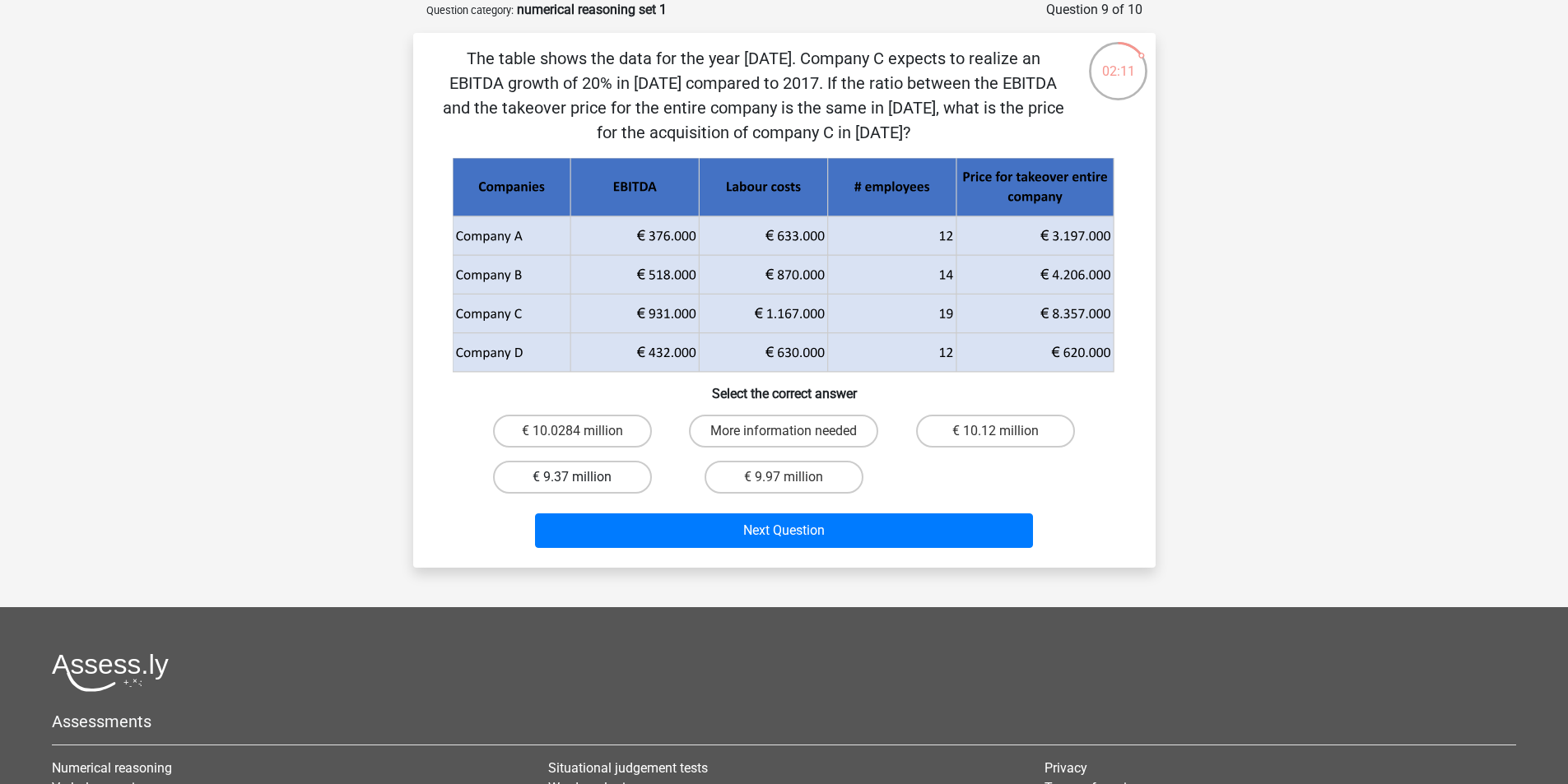
click at [591, 478] on label "€ 9.37 million" at bounding box center [572, 477] width 159 height 33
click at [583, 478] on input "€ 9.37 million" at bounding box center [577, 482] width 10 height 10
radio input "true"
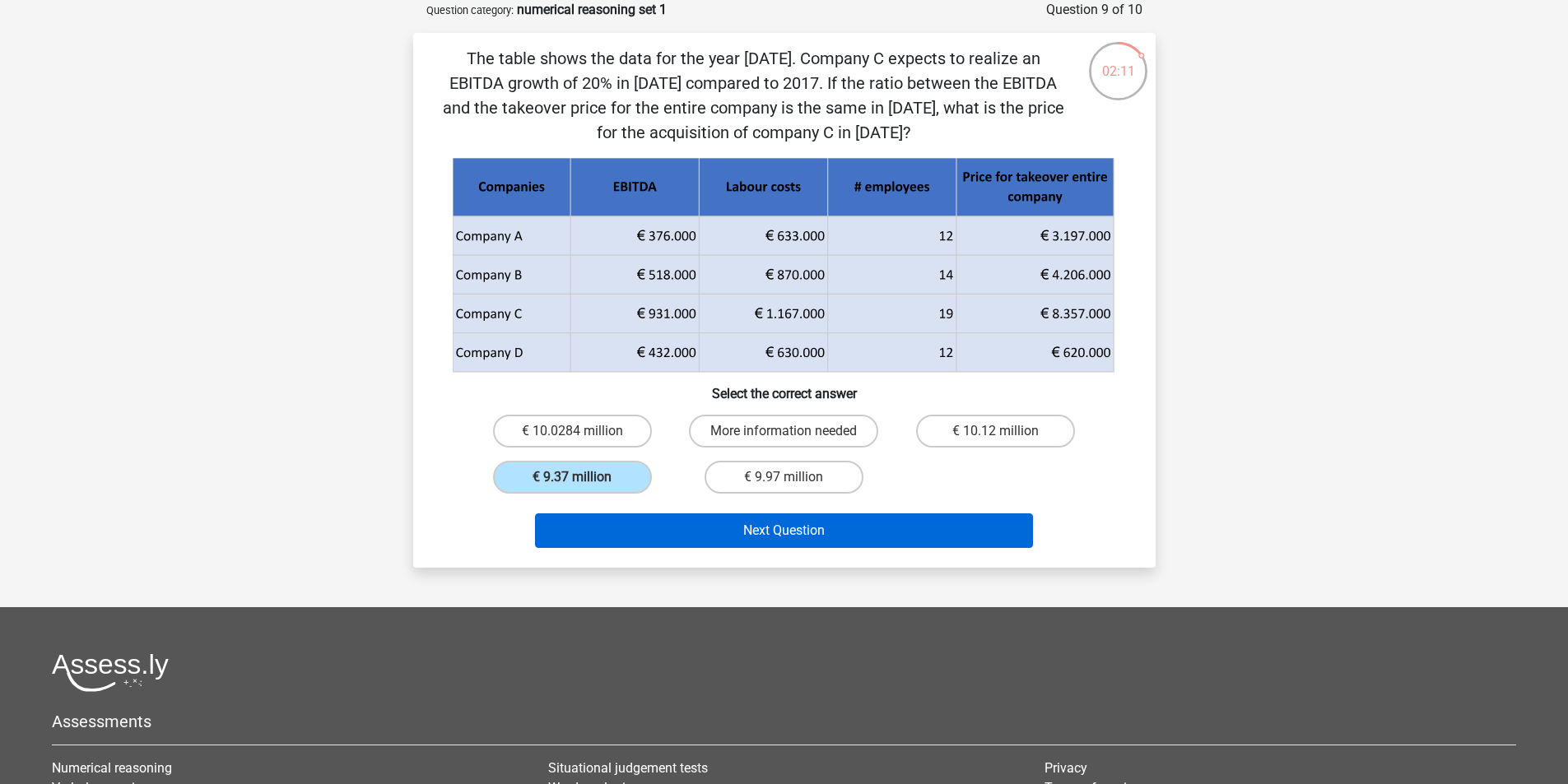
click at [723, 516] on div "Next Question" at bounding box center [784, 527] width 690 height 55
click at [724, 521] on button "Next Question" at bounding box center [784, 531] width 498 height 35
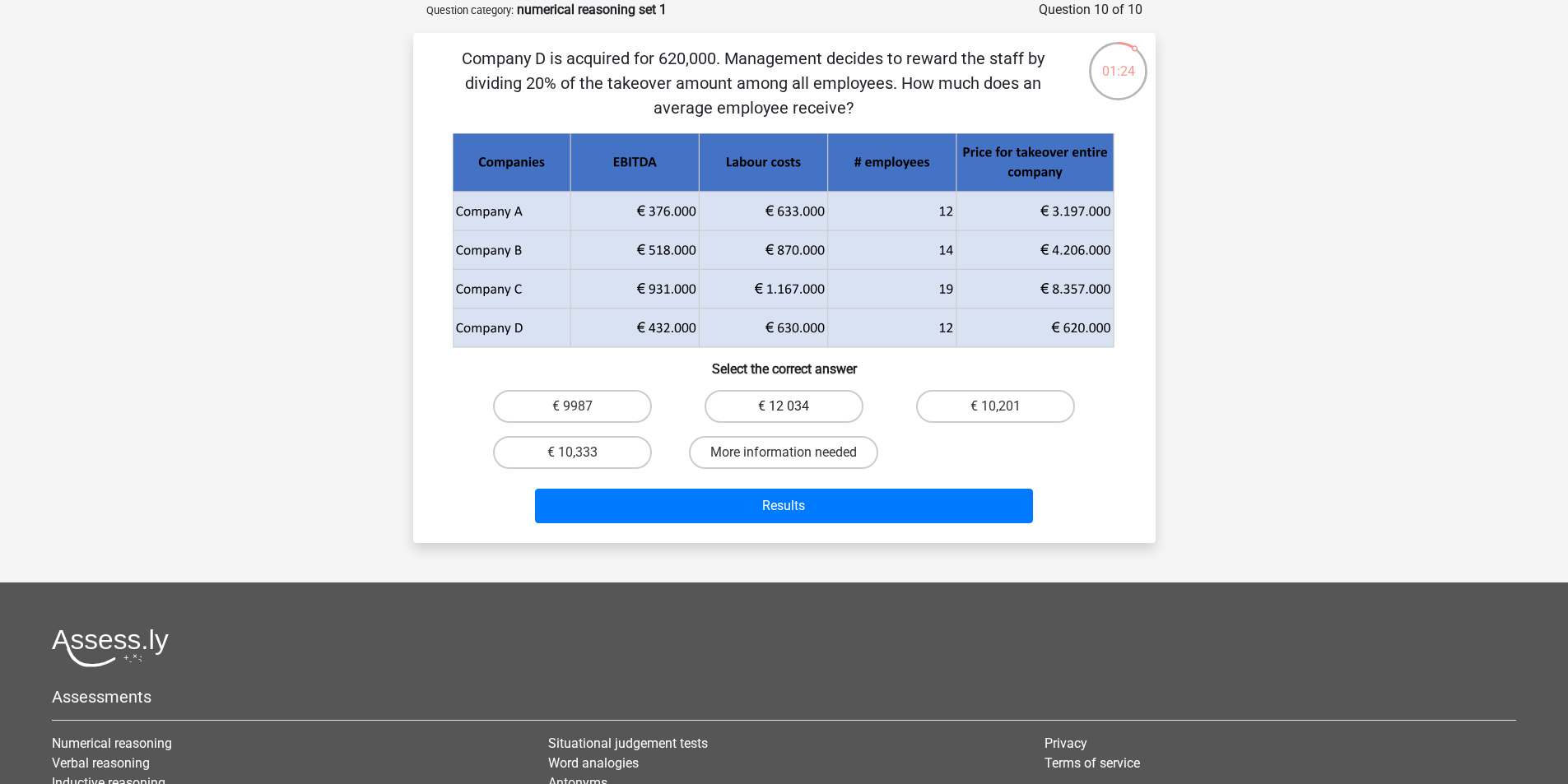
click at [786, 402] on label "€ 12 034" at bounding box center [784, 407] width 159 height 33
click at [786, 407] on input "€ 12 034" at bounding box center [789, 412] width 10 height 10
radio input "true"
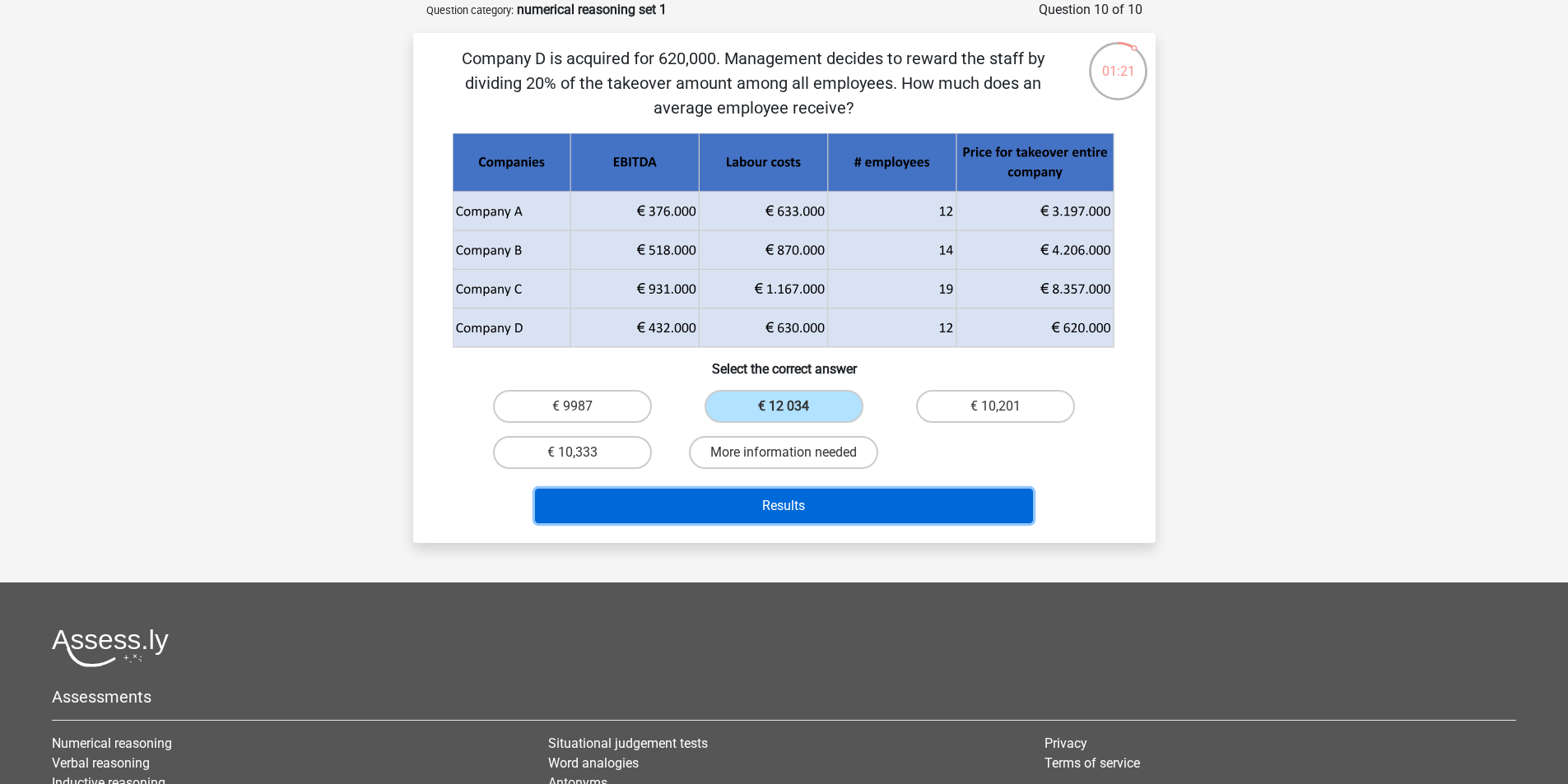
click at [796, 502] on button "Results" at bounding box center [784, 506] width 498 height 35
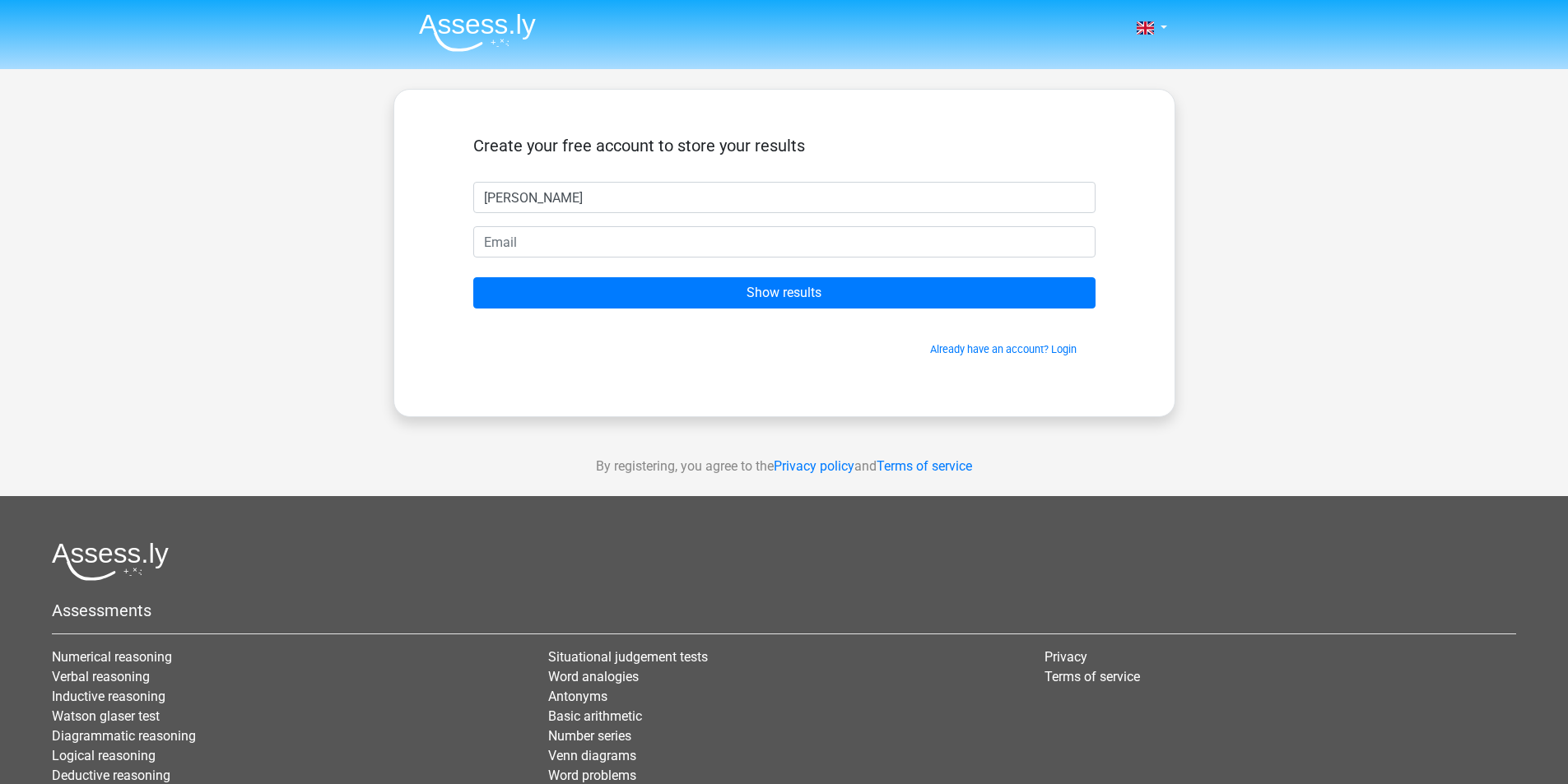
type input "[PERSON_NAME]"
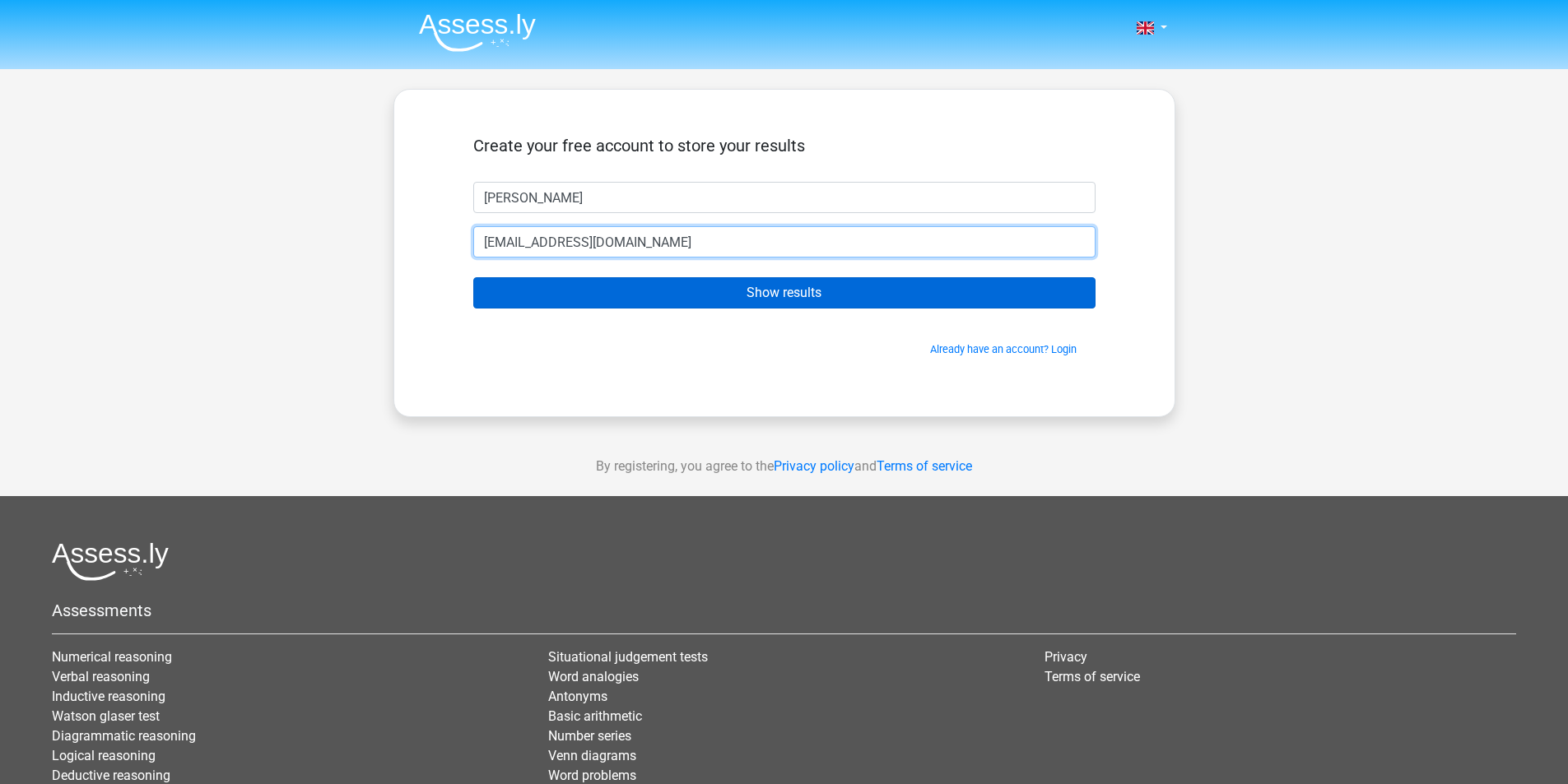
type input "[EMAIL_ADDRESS][DOMAIN_NAME]"
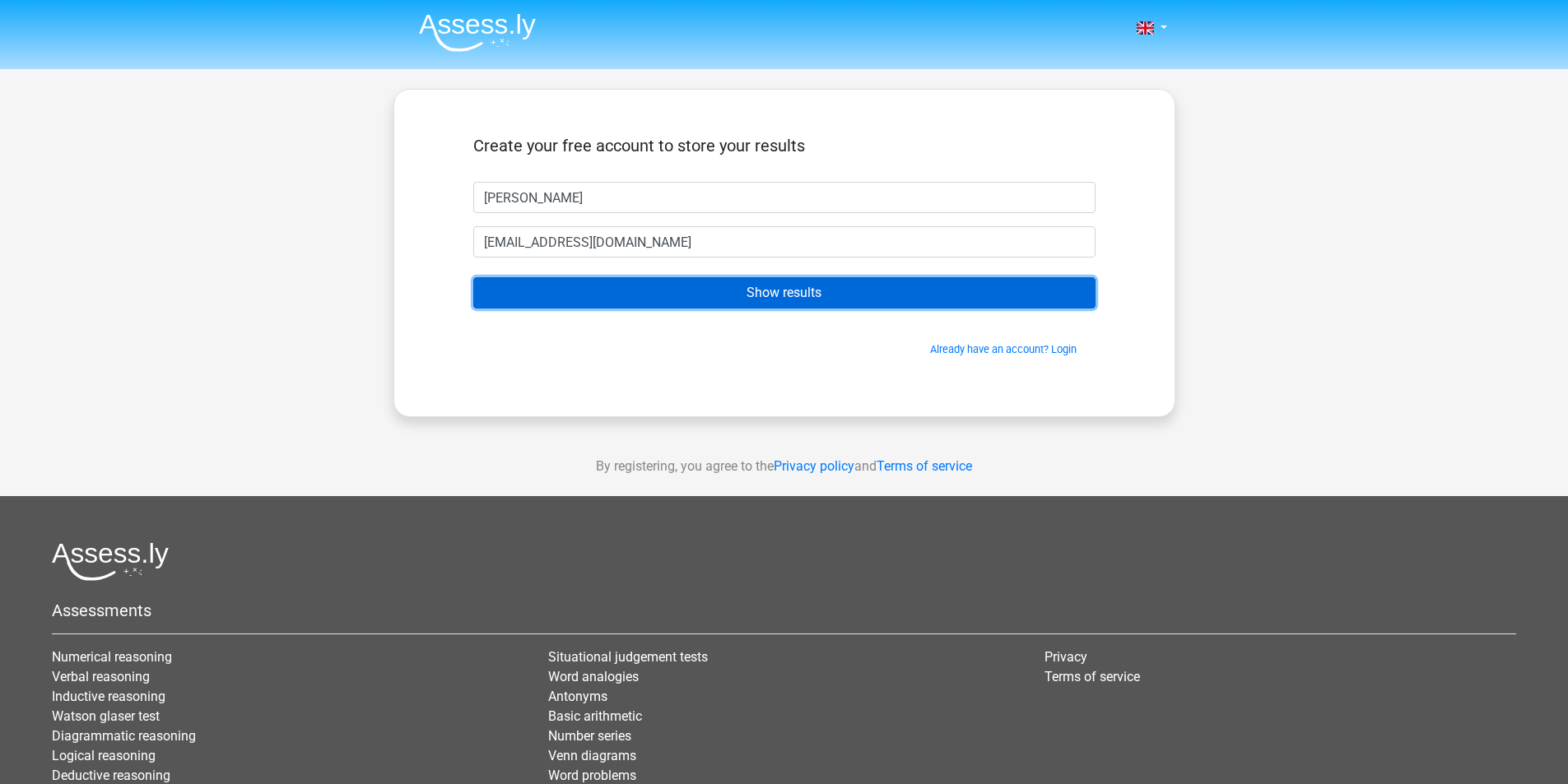
click at [749, 303] on input "Show results" at bounding box center [784, 293] width 622 height 31
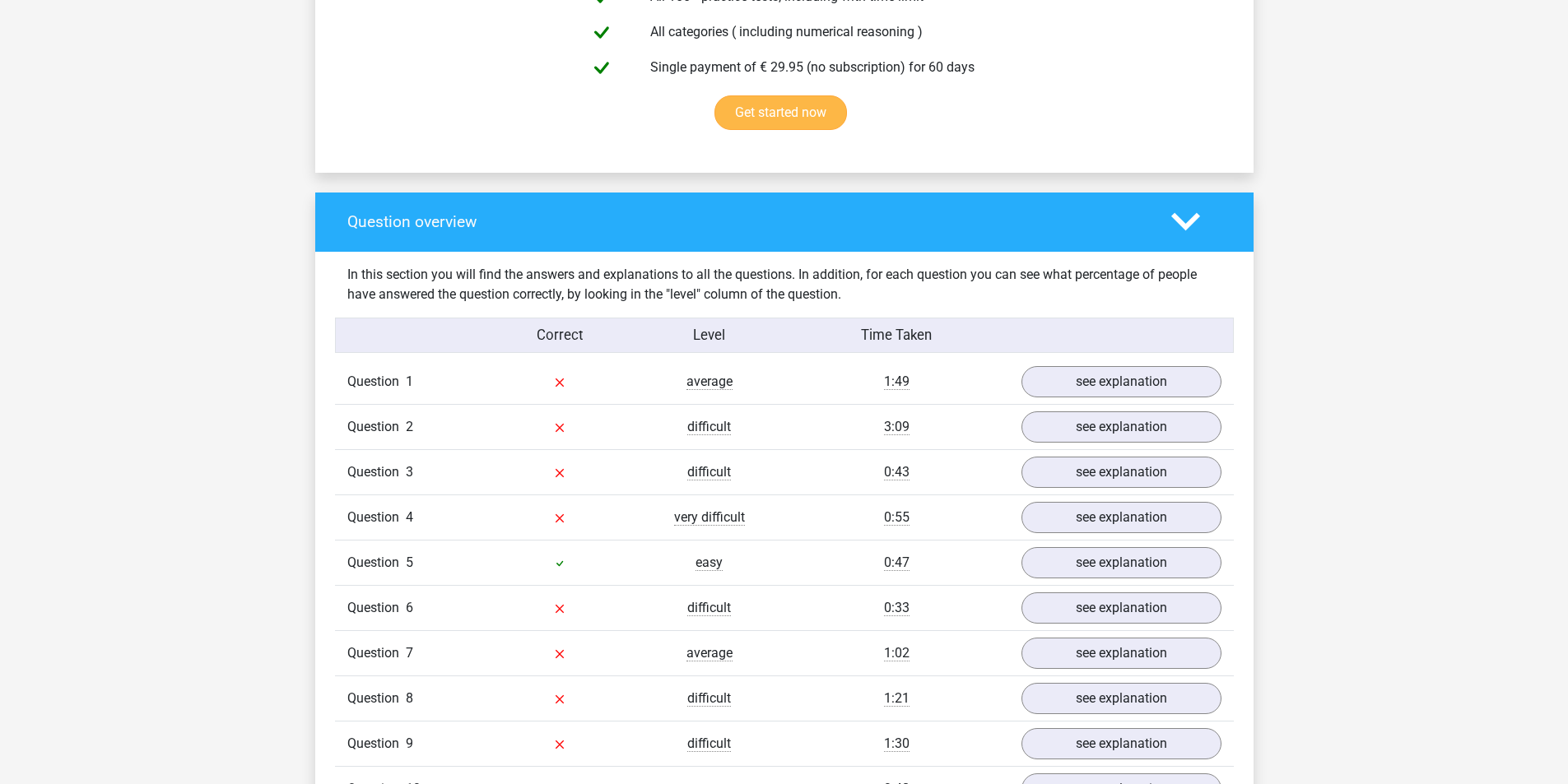
scroll to position [1069, 0]
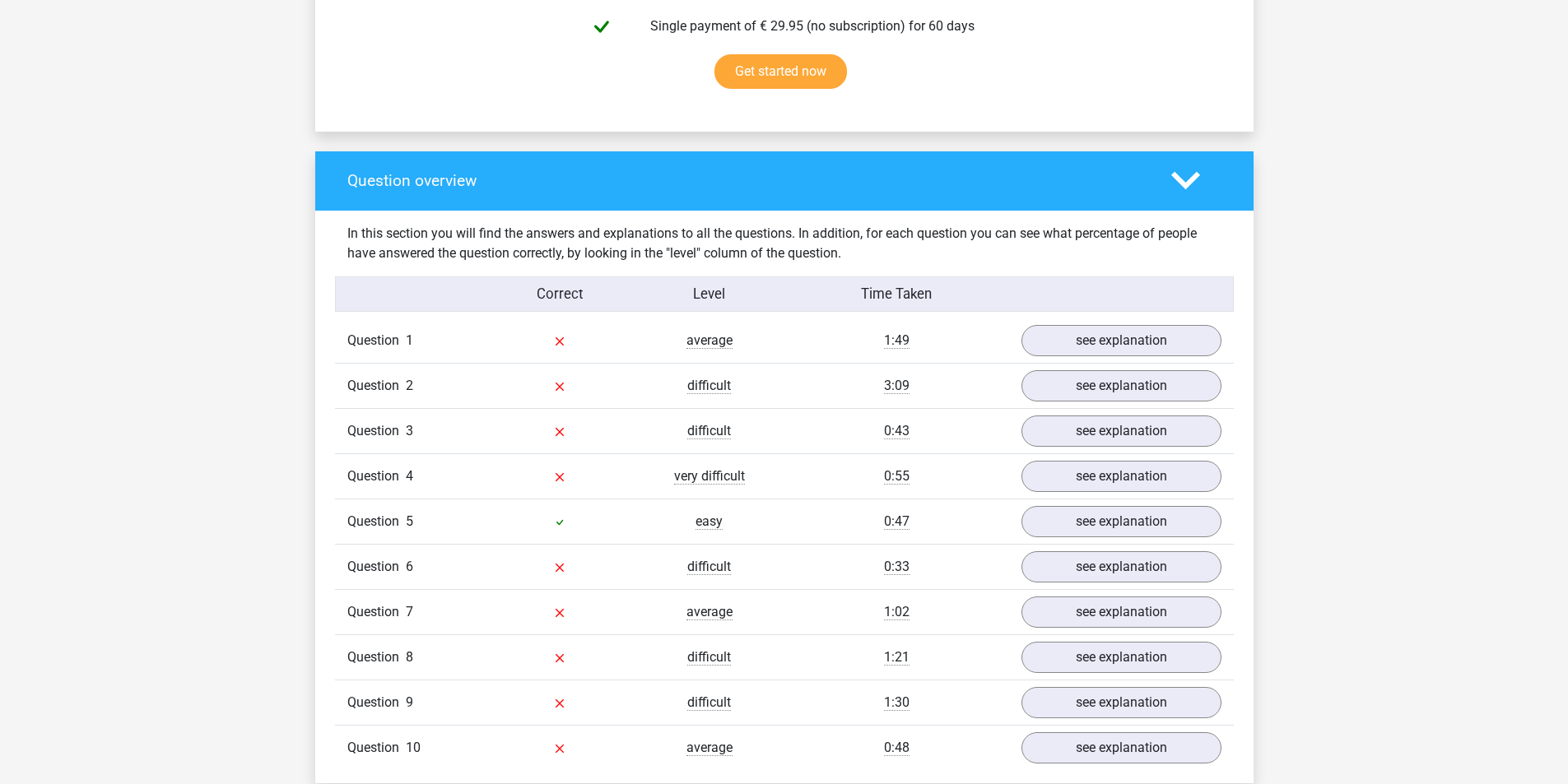
click at [1185, 183] on icon at bounding box center [1185, 180] width 29 height 29
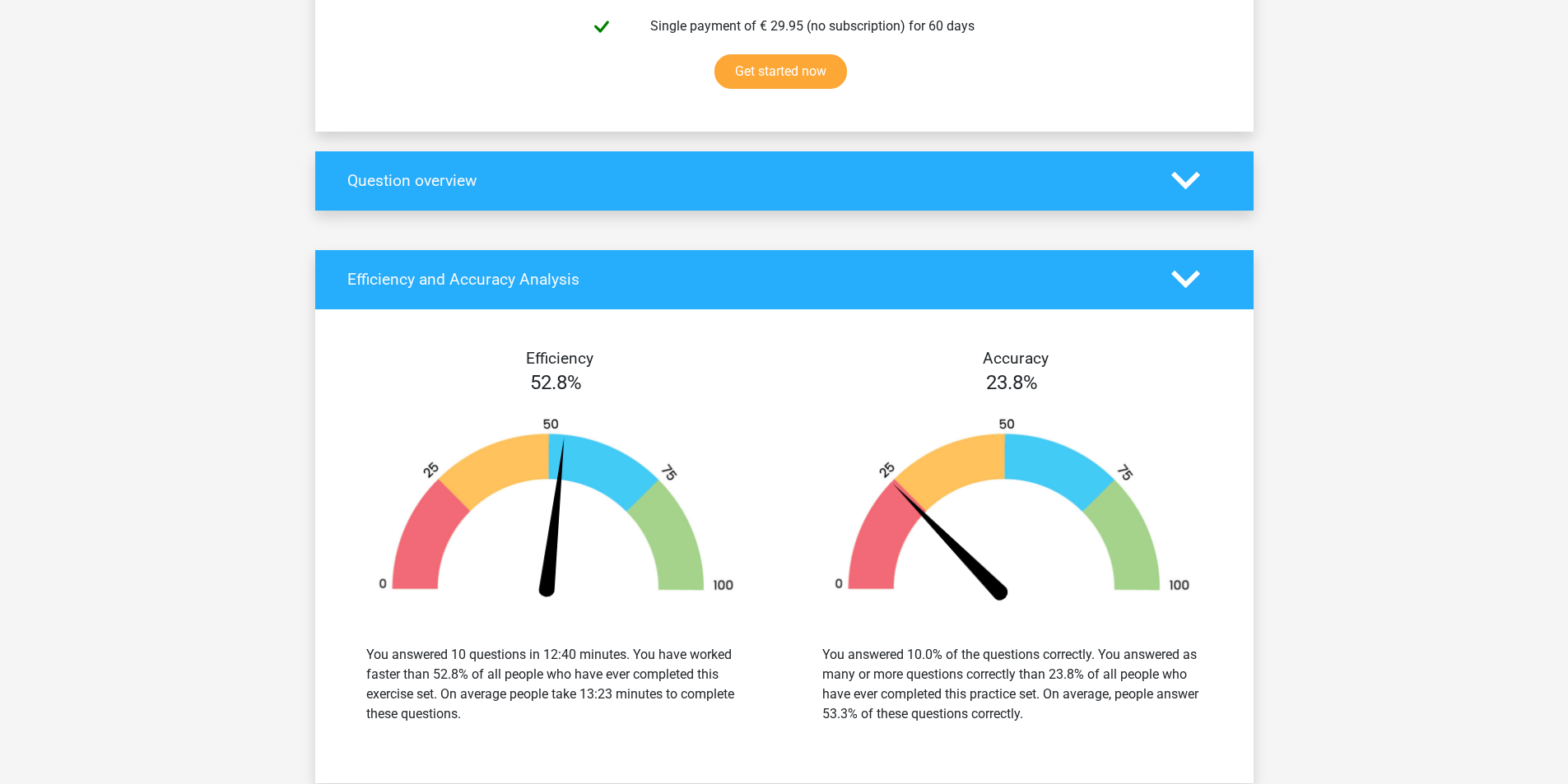
click at [1186, 180] on icon at bounding box center [1185, 180] width 29 height 29
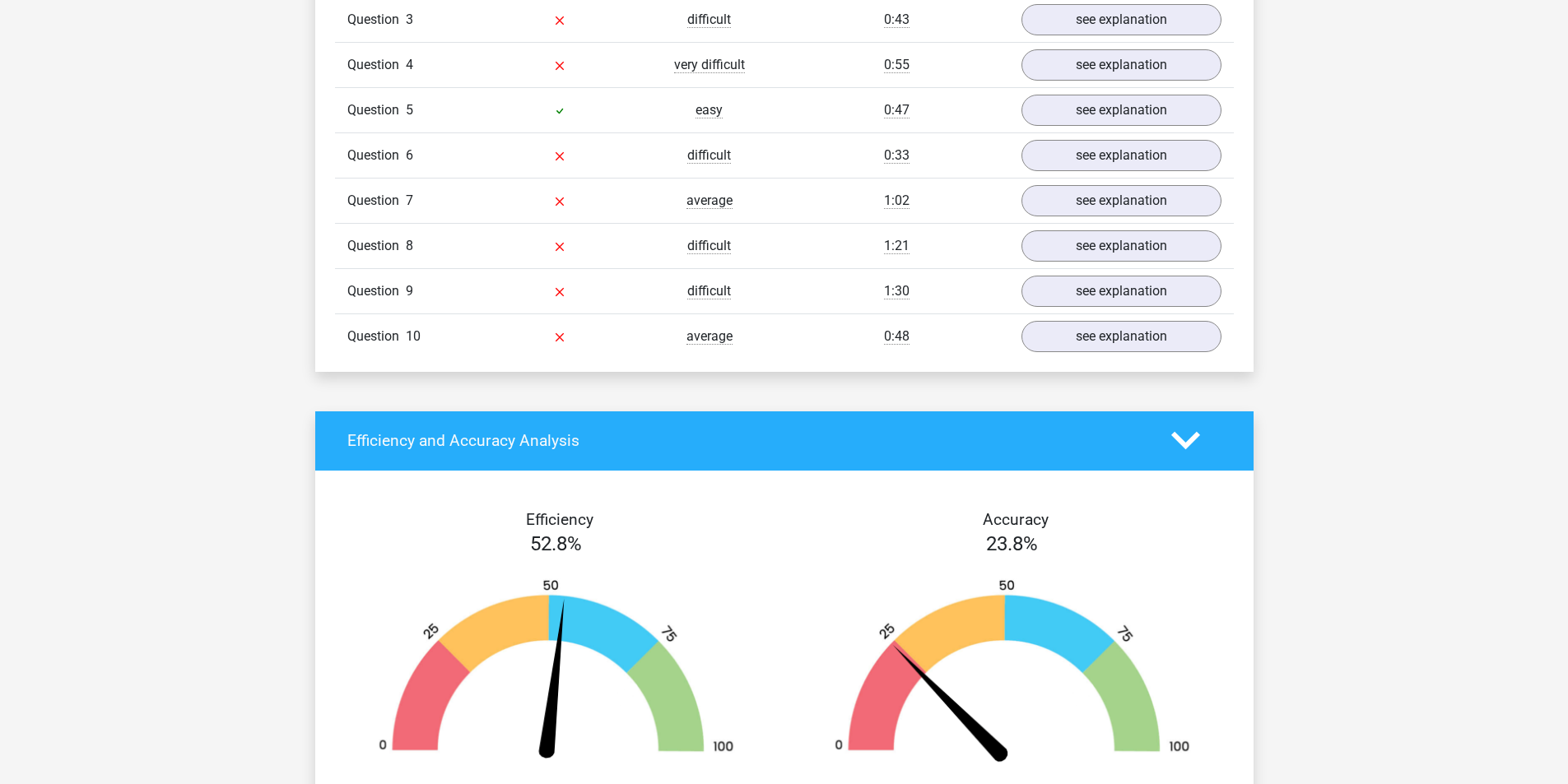
scroll to position [1234, 0]
